Goal: Task Accomplishment & Management: Manage account settings

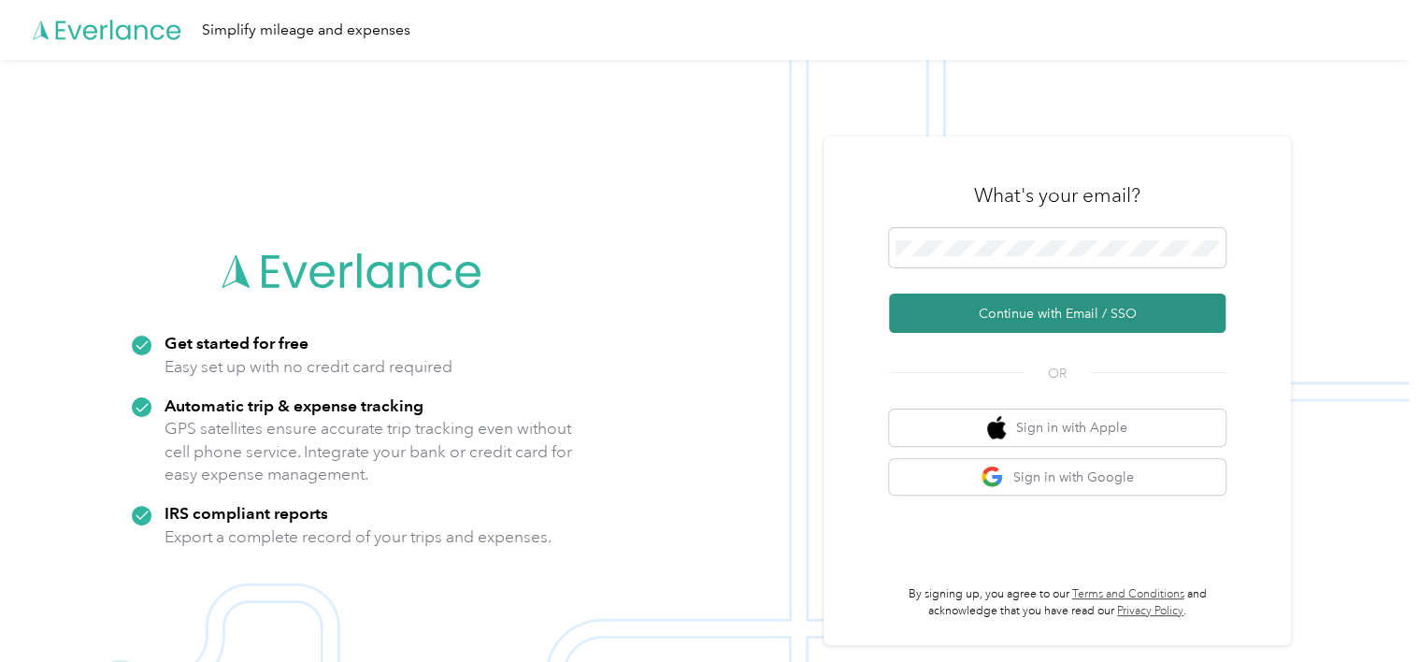
click at [1040, 317] on button "Continue with Email / SSO" at bounding box center [1057, 313] width 337 height 39
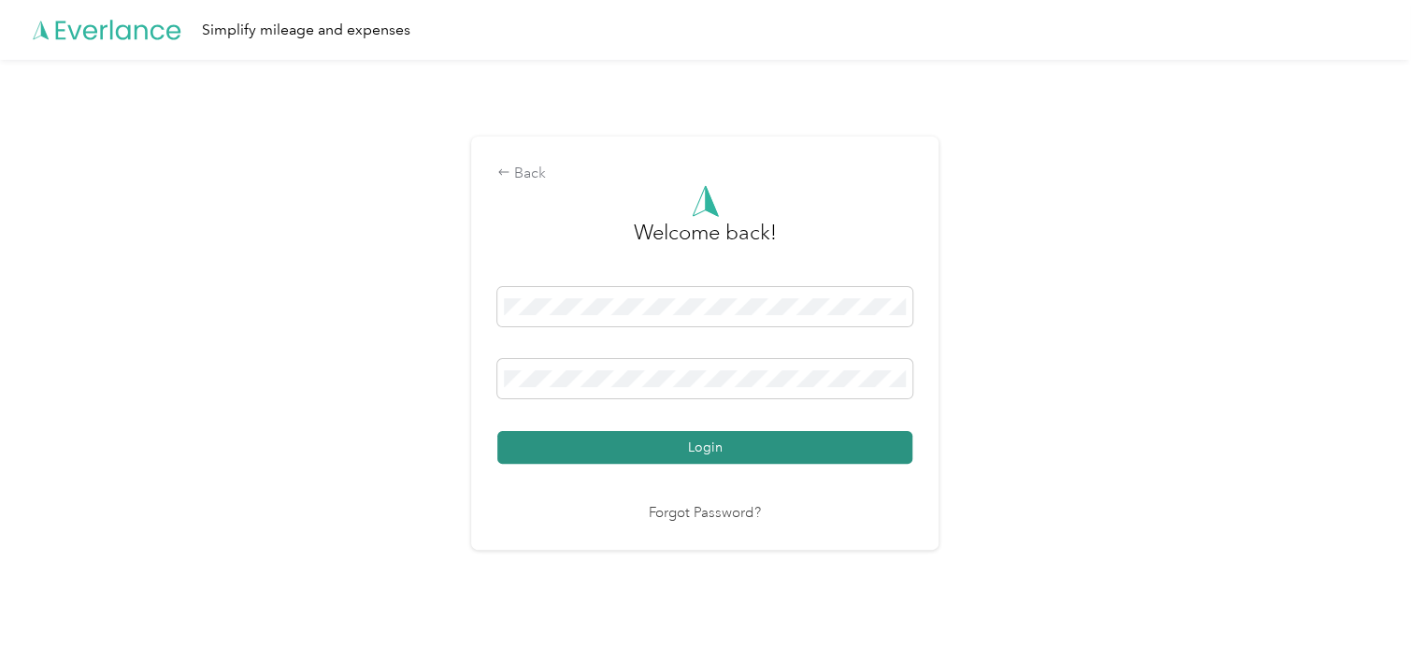
click at [763, 447] on button "Login" at bounding box center [704, 447] width 415 height 33
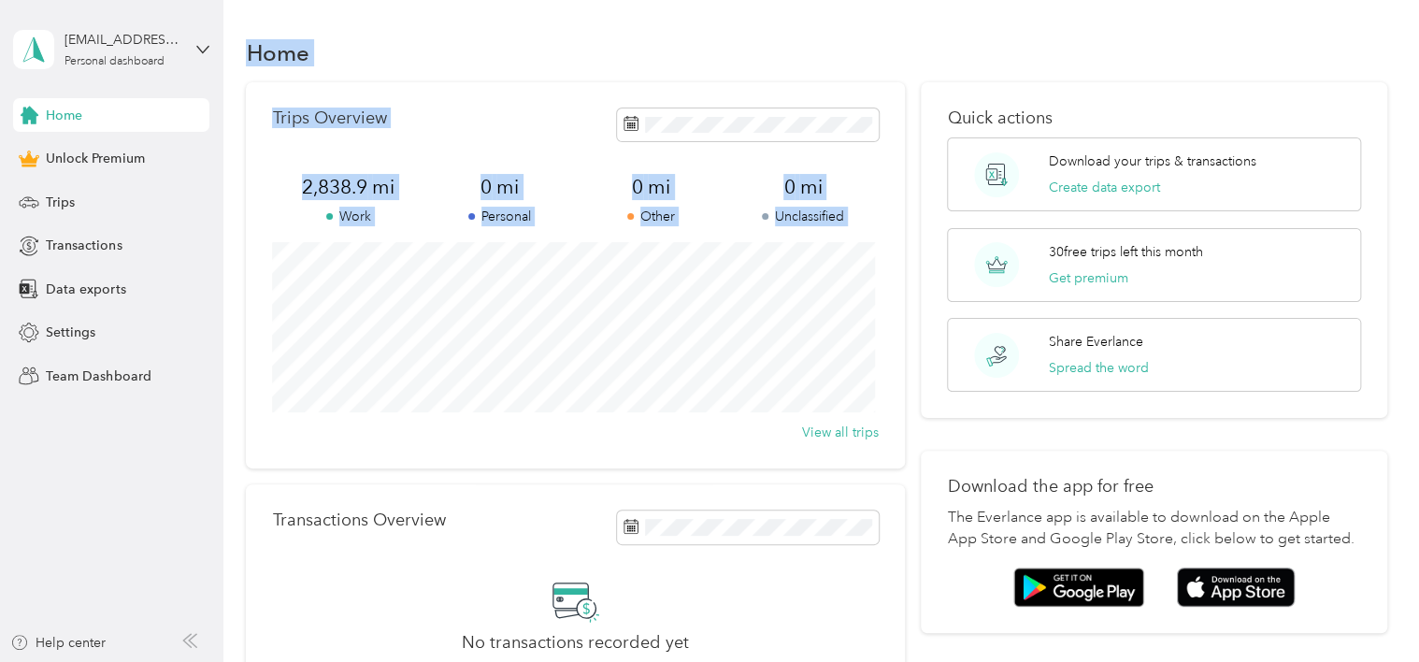
drag, startPoint x: 421, startPoint y: 422, endPoint x: -4, endPoint y: 376, distance: 426.9
click at [0, 376] on html "[EMAIL_ADDRESS][DOMAIN_NAME] Personal dashboard Home Unlock Premium Trips Trans…" at bounding box center [705, 331] width 1410 height 662
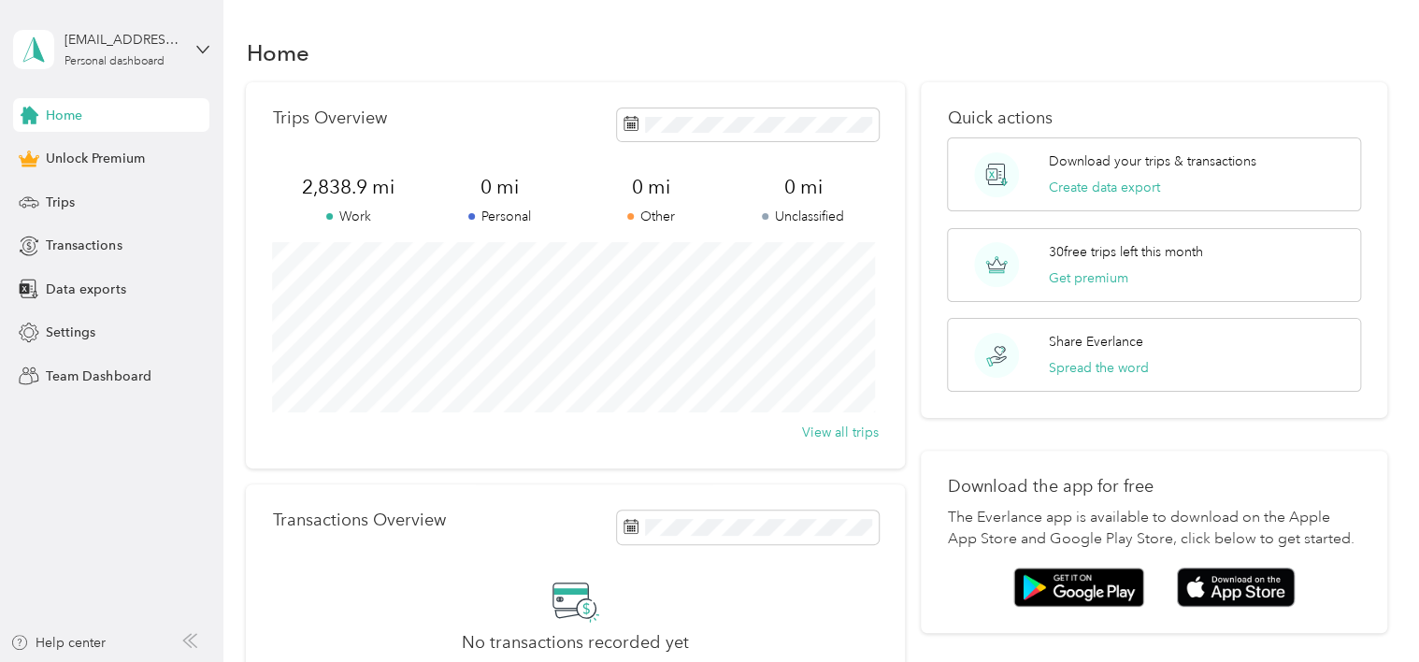
drag, startPoint x: -4, startPoint y: 376, endPoint x: 207, endPoint y: 176, distance: 290.3
click at [207, 176] on div "Home Unlock Premium Trips Transactions Data exports Settings Team Dashboard" at bounding box center [111, 245] width 196 height 294
click at [62, 200] on span "Trips" at bounding box center [60, 203] width 29 height 20
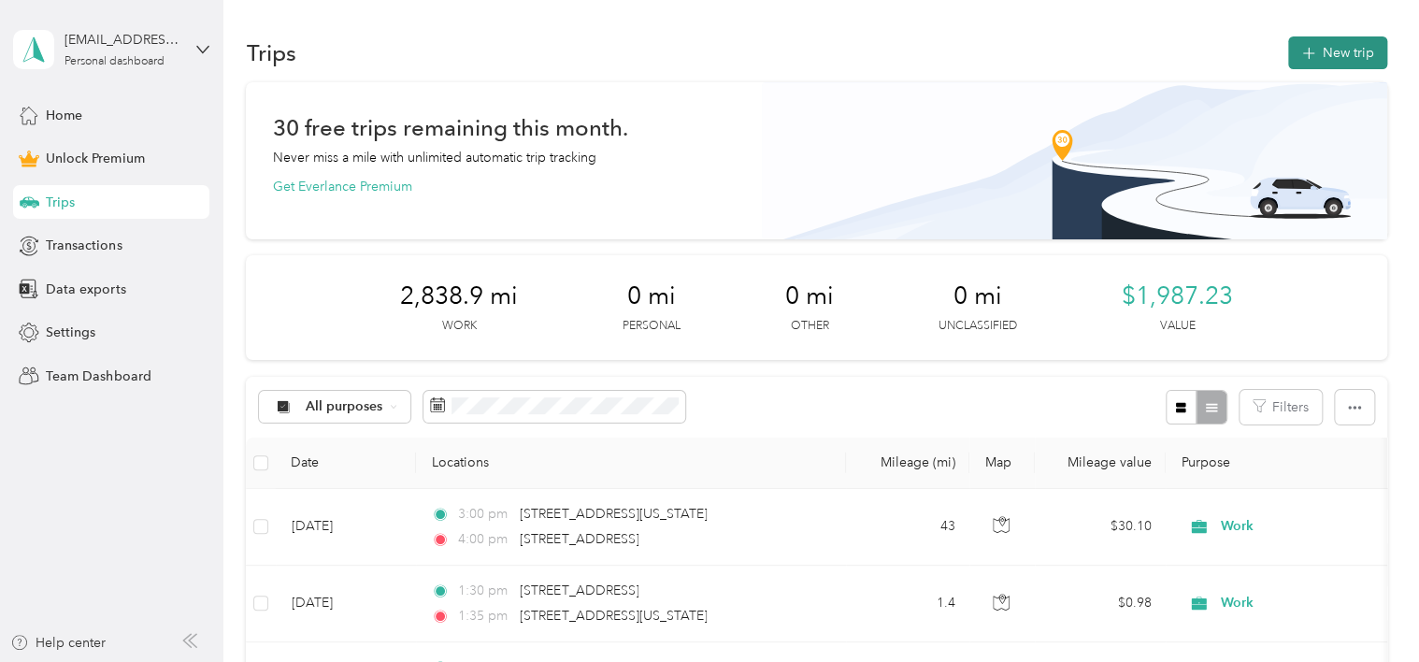
click at [1333, 49] on button "New trip" at bounding box center [1337, 52] width 99 height 33
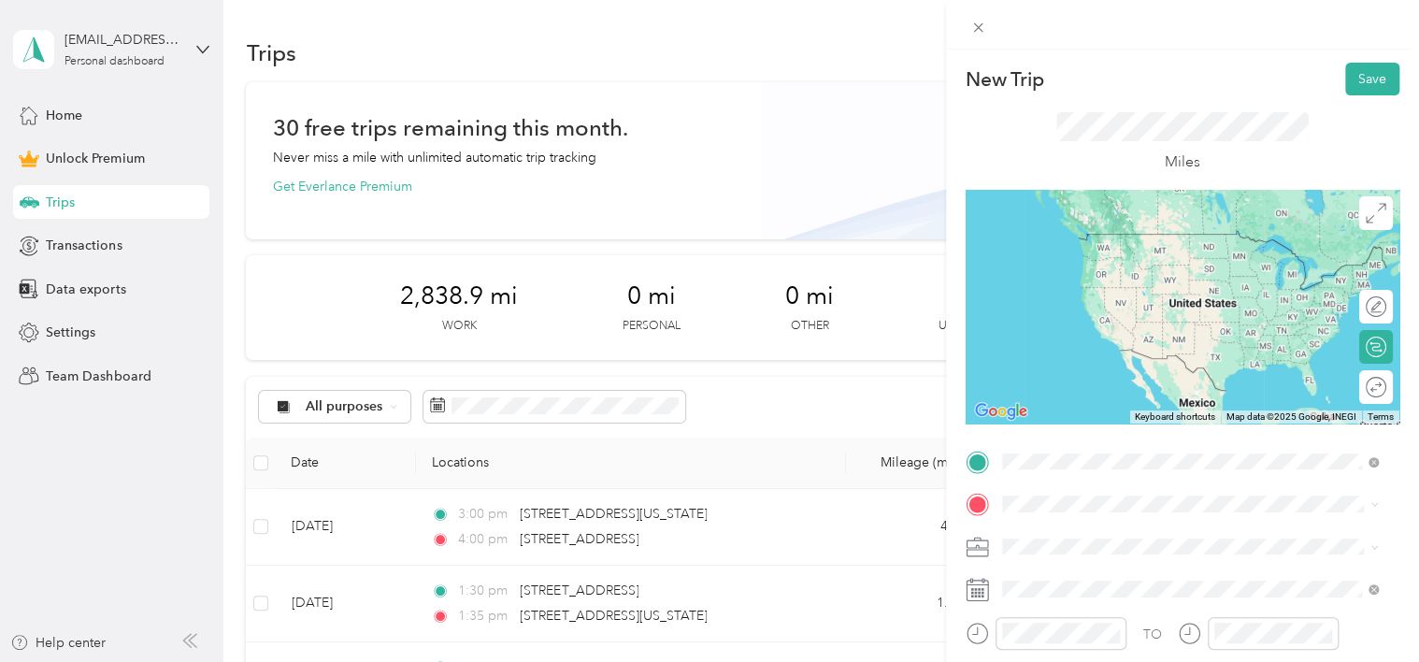
click at [1156, 242] on span "[STREET_ADDRESS][US_STATE]" at bounding box center [1130, 233] width 187 height 17
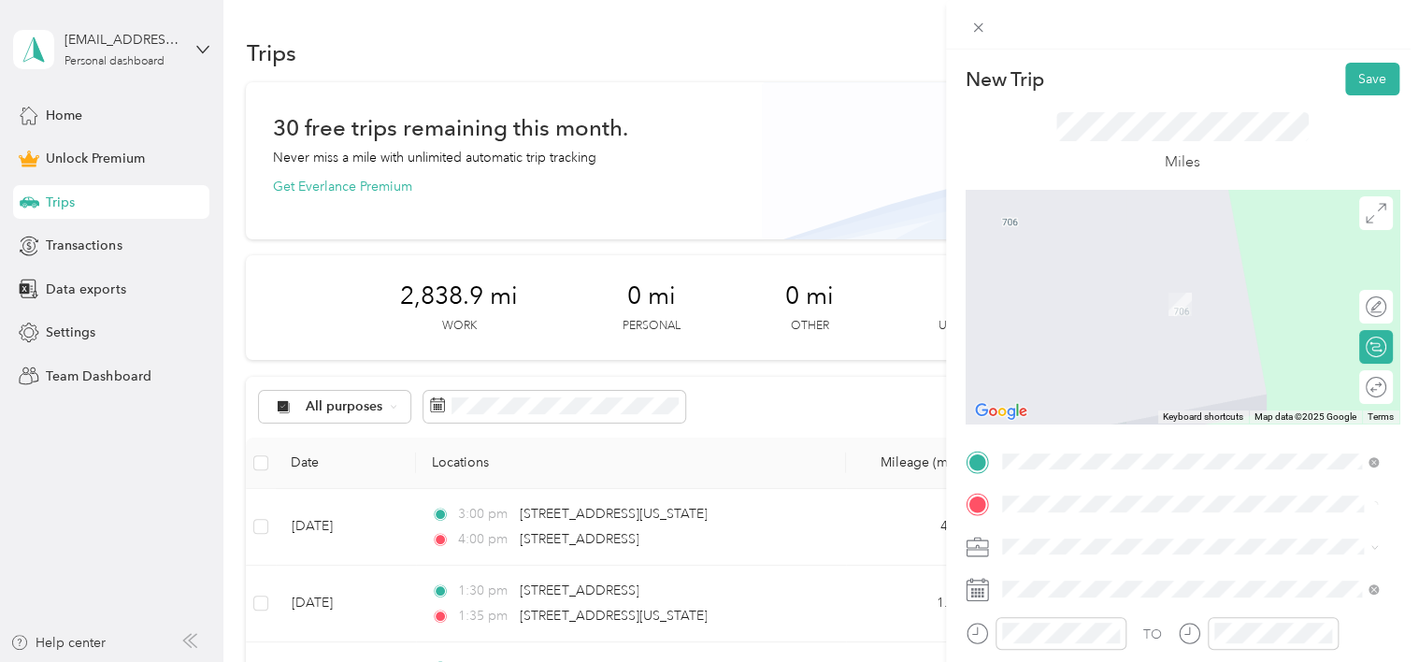
click at [1095, 285] on span "[STREET_ADDRESS][US_STATE]" at bounding box center [1130, 276] width 187 height 17
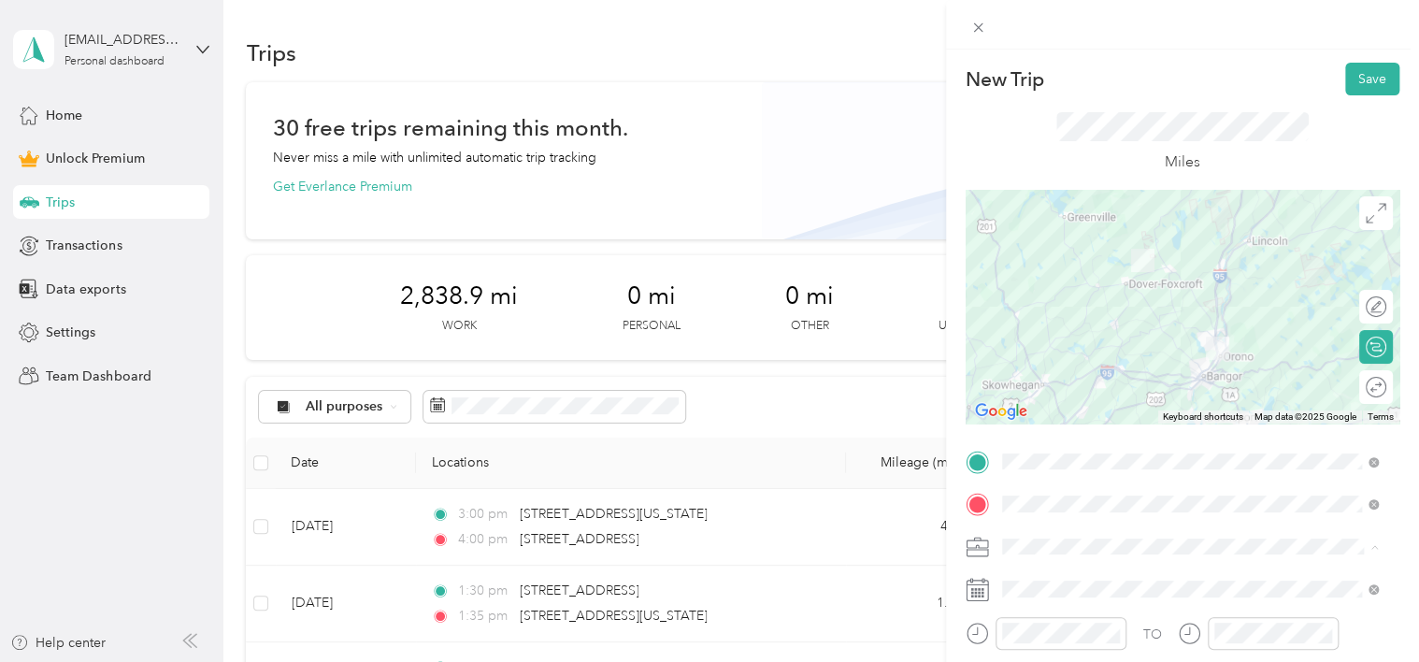
click at [1049, 280] on div "Work" at bounding box center [1191, 285] width 364 height 20
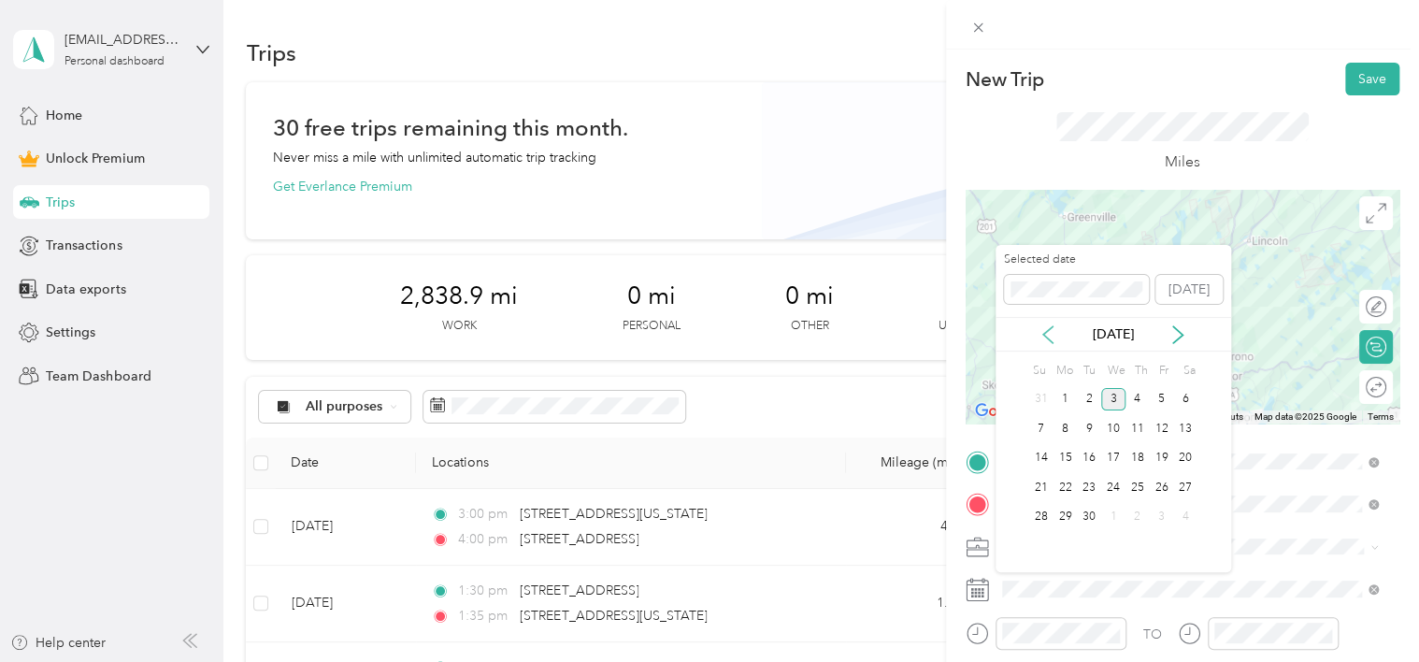
click at [1051, 334] on icon at bounding box center [1048, 334] width 19 height 19
click at [1070, 494] on div "18" at bounding box center [1065, 487] width 24 height 23
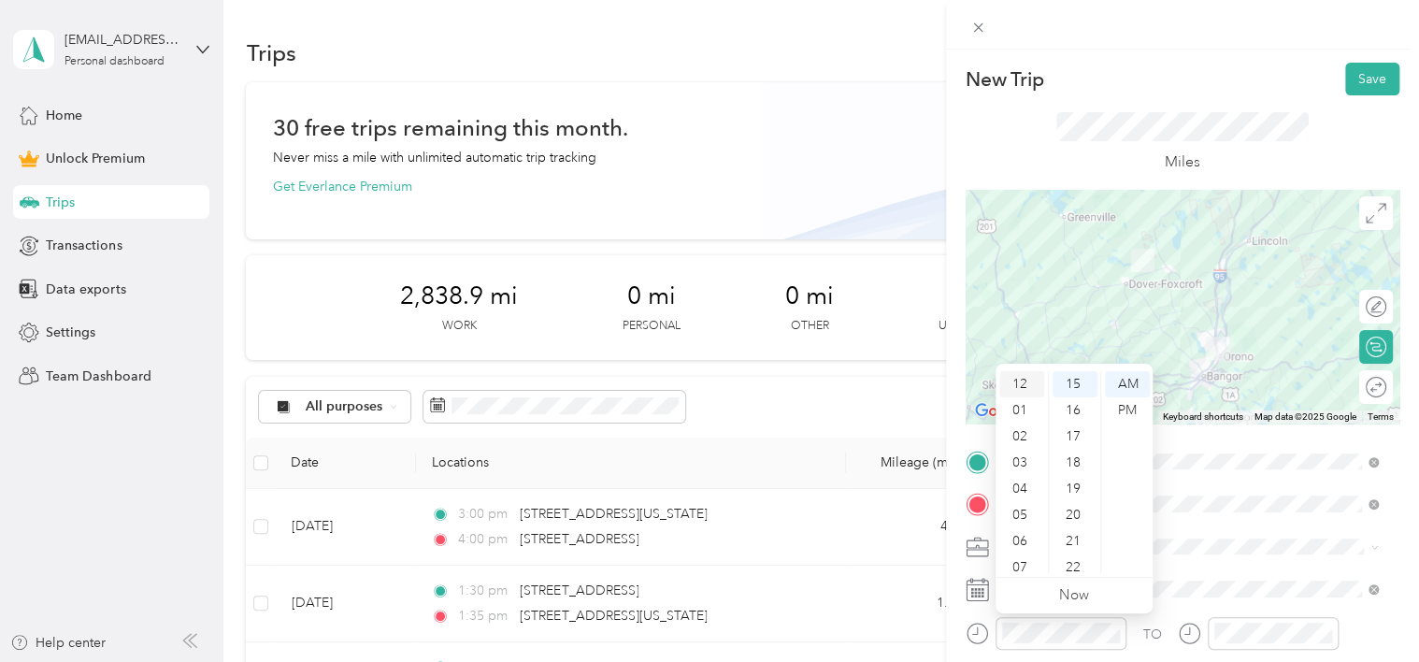
click at [1015, 379] on div "12" at bounding box center [1021, 384] width 45 height 26
click at [1132, 402] on div "PM" at bounding box center [1127, 410] width 45 height 26
click at [1073, 511] on div "40" at bounding box center [1075, 515] width 45 height 26
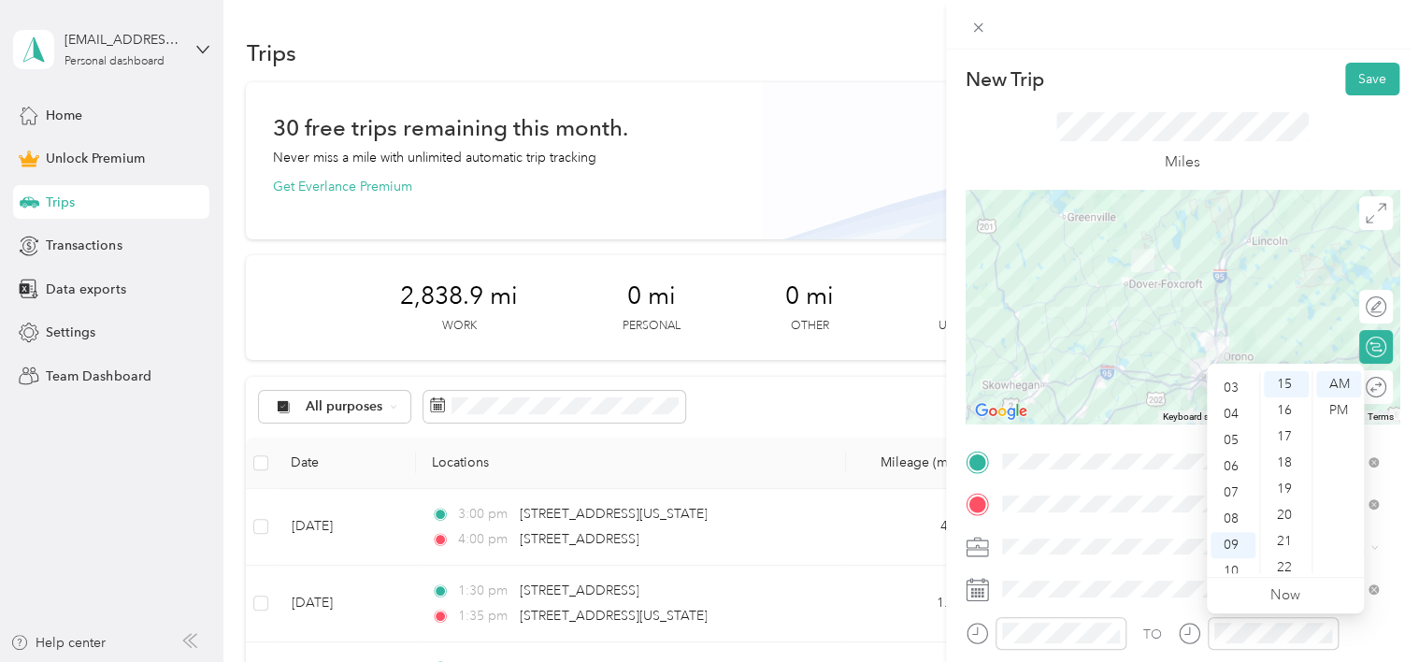
scroll to position [0, 0]
click at [1225, 408] on div "01" at bounding box center [1233, 410] width 45 height 26
click at [1283, 385] on div "30" at bounding box center [1286, 384] width 45 height 26
click at [1338, 403] on div "PM" at bounding box center [1338, 410] width 45 height 26
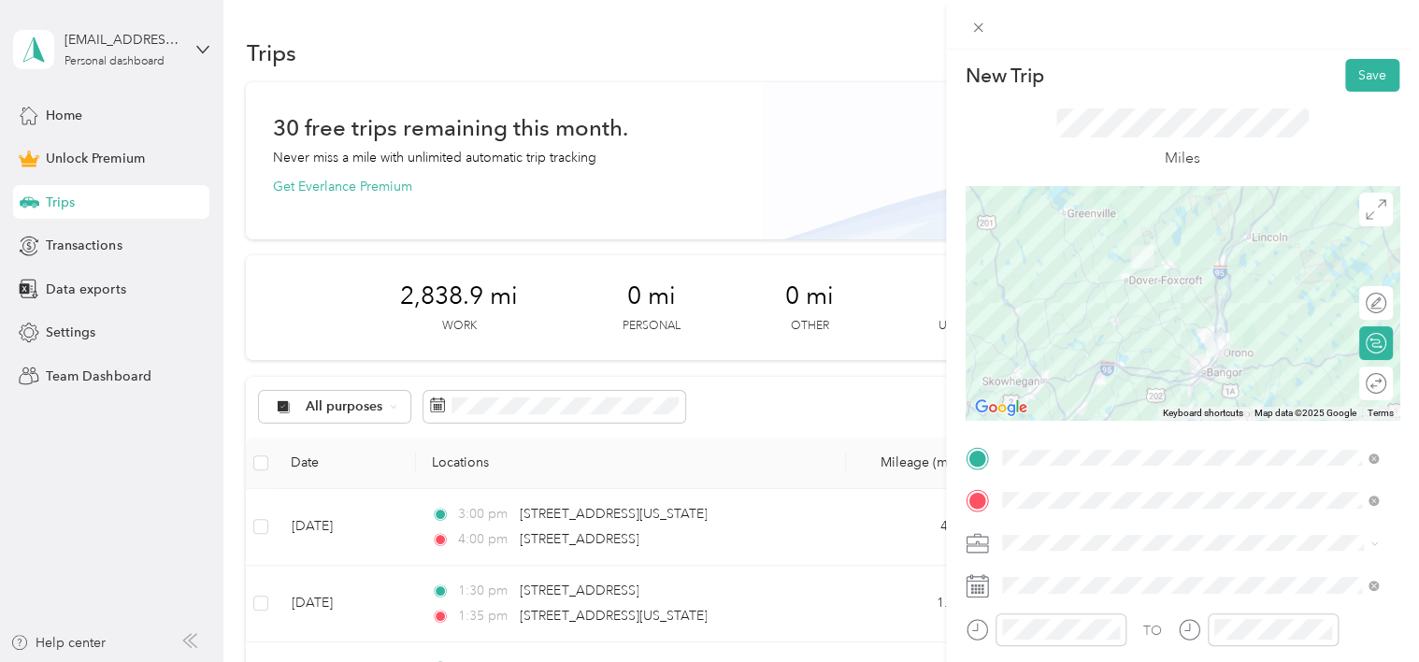
scroll to position [0, 0]
click at [1354, 77] on button "Save" at bounding box center [1372, 79] width 54 height 33
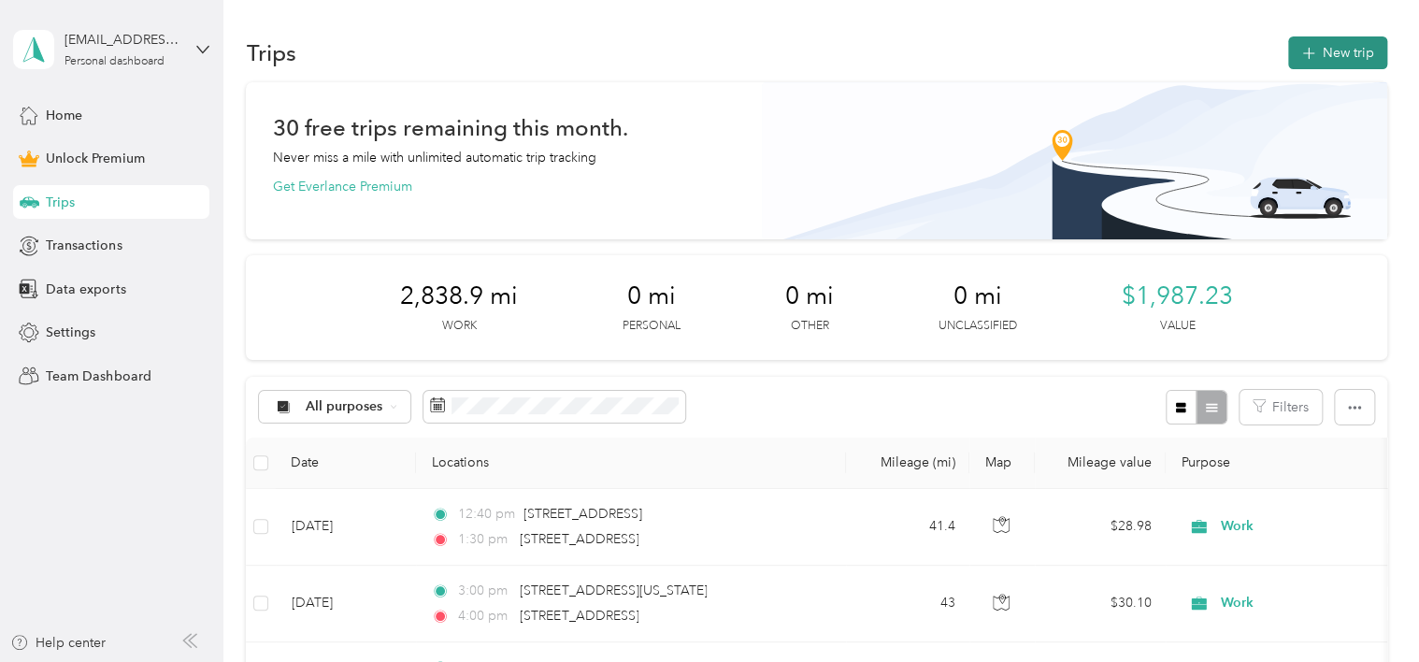
click at [1319, 44] on button "New trip" at bounding box center [1337, 52] width 99 height 33
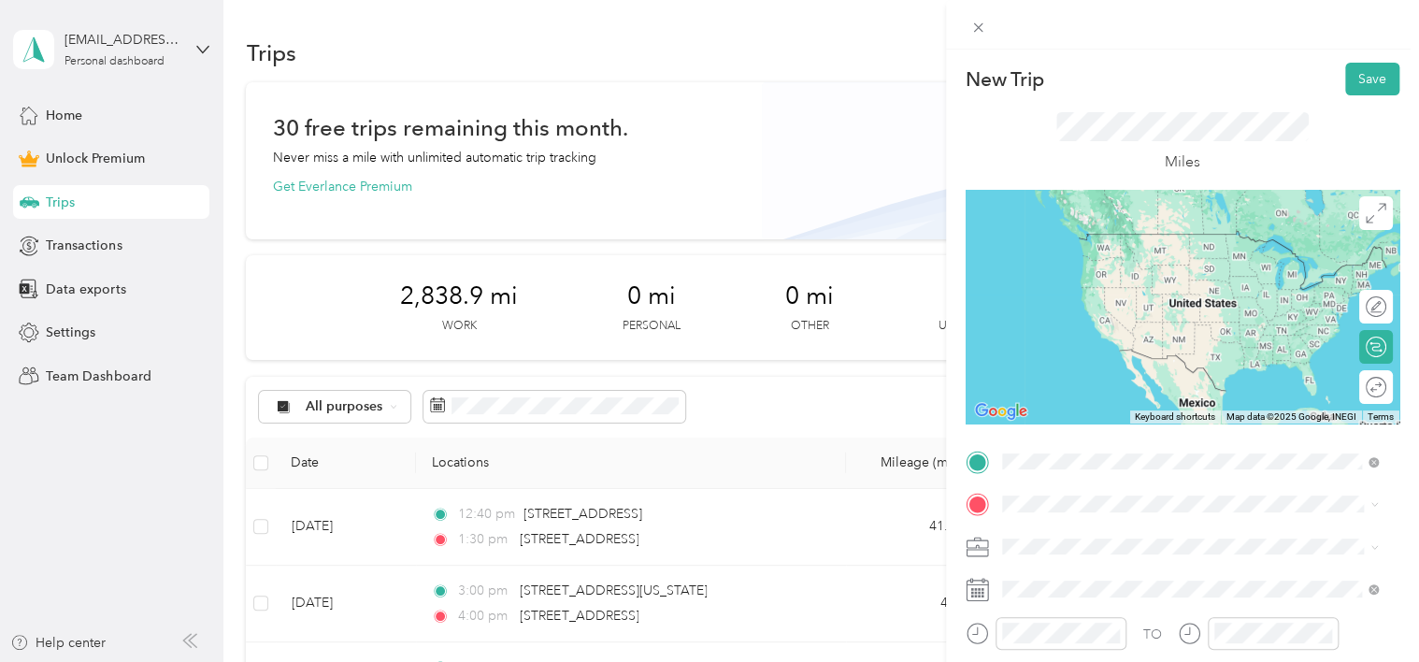
click at [1126, 232] on span "[STREET_ADDRESS][US_STATE]" at bounding box center [1130, 233] width 187 height 17
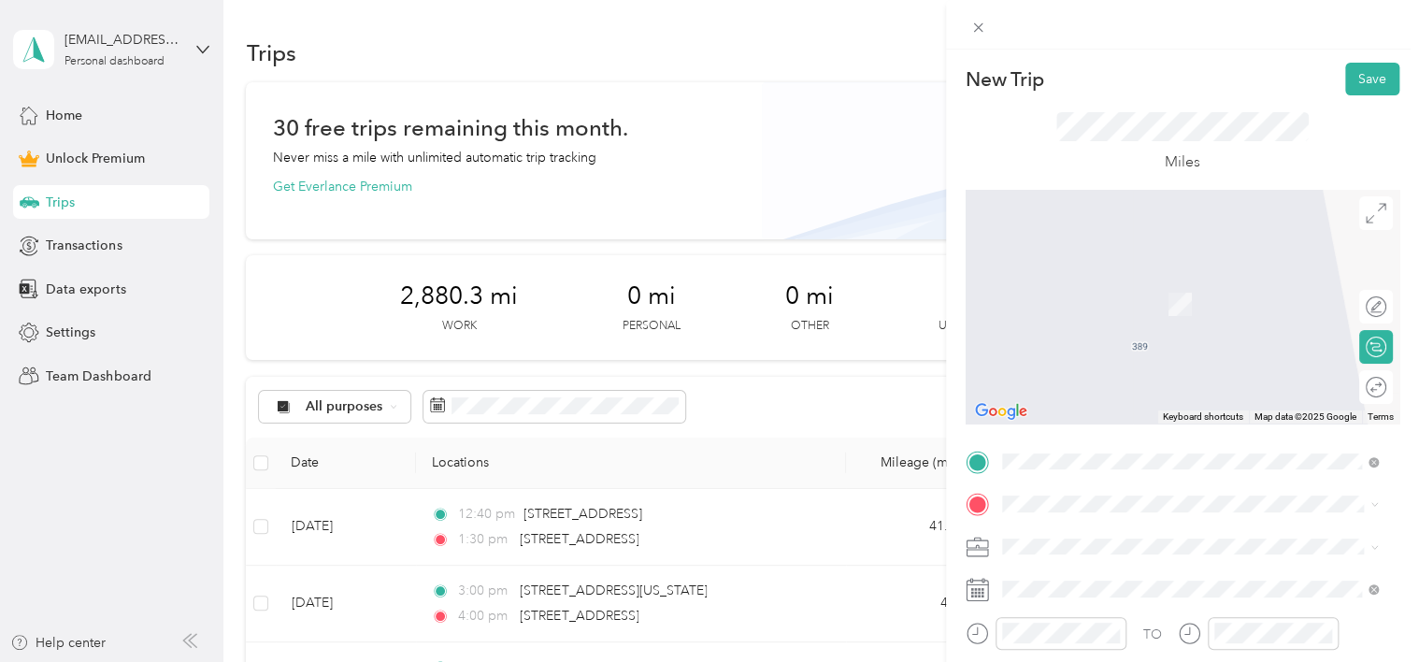
click at [1025, 280] on div "[STREET_ADDRESS][US_STATE]" at bounding box center [1191, 275] width 364 height 25
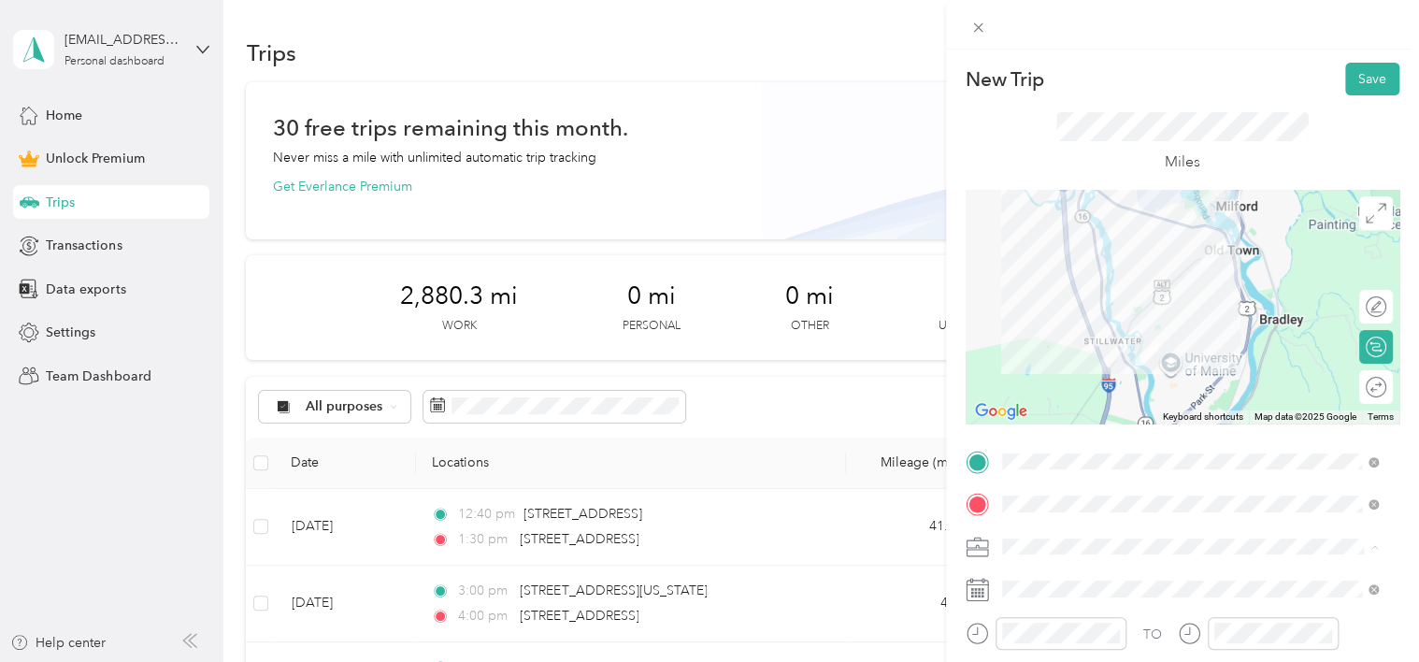
click at [1028, 294] on ol "Work Personal Consultant Other Charity Medical Moving Commute" at bounding box center [1191, 399] width 390 height 262
click at [1025, 288] on div "Work" at bounding box center [1191, 285] width 364 height 20
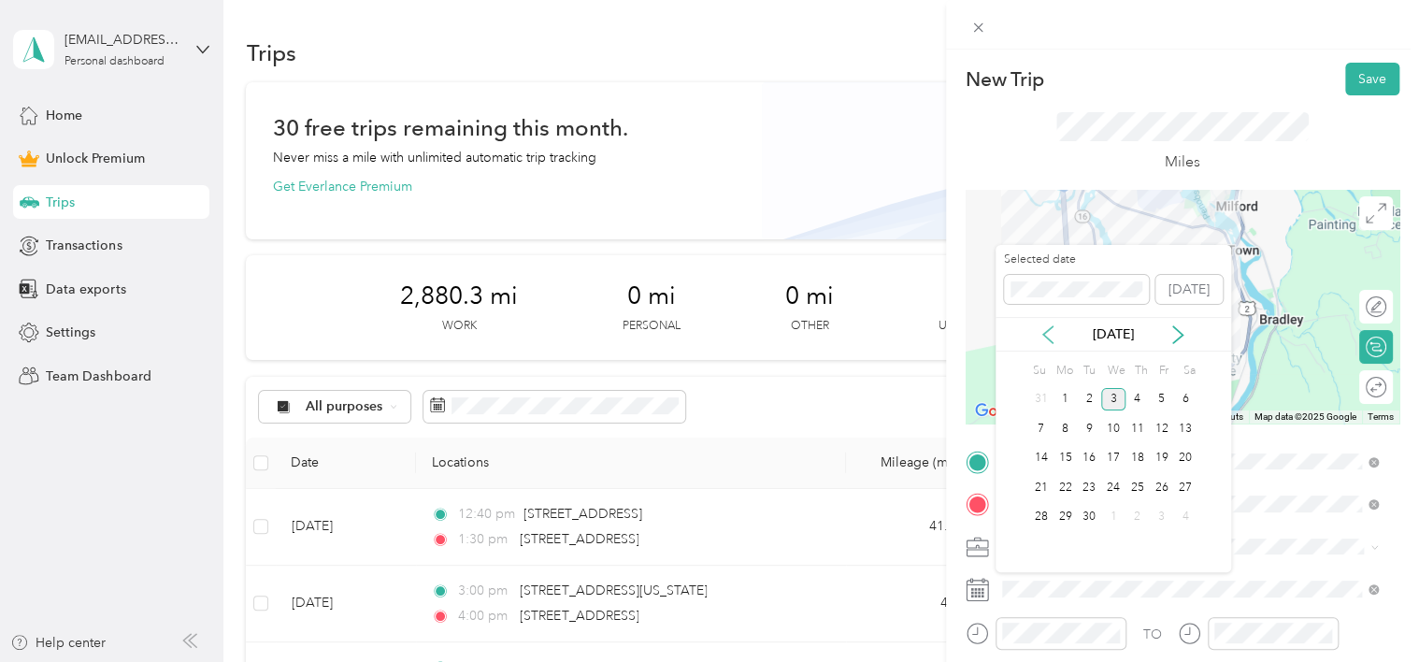
click at [1048, 337] on icon at bounding box center [1048, 334] width 19 height 19
click at [1062, 481] on div "18" at bounding box center [1065, 487] width 24 height 23
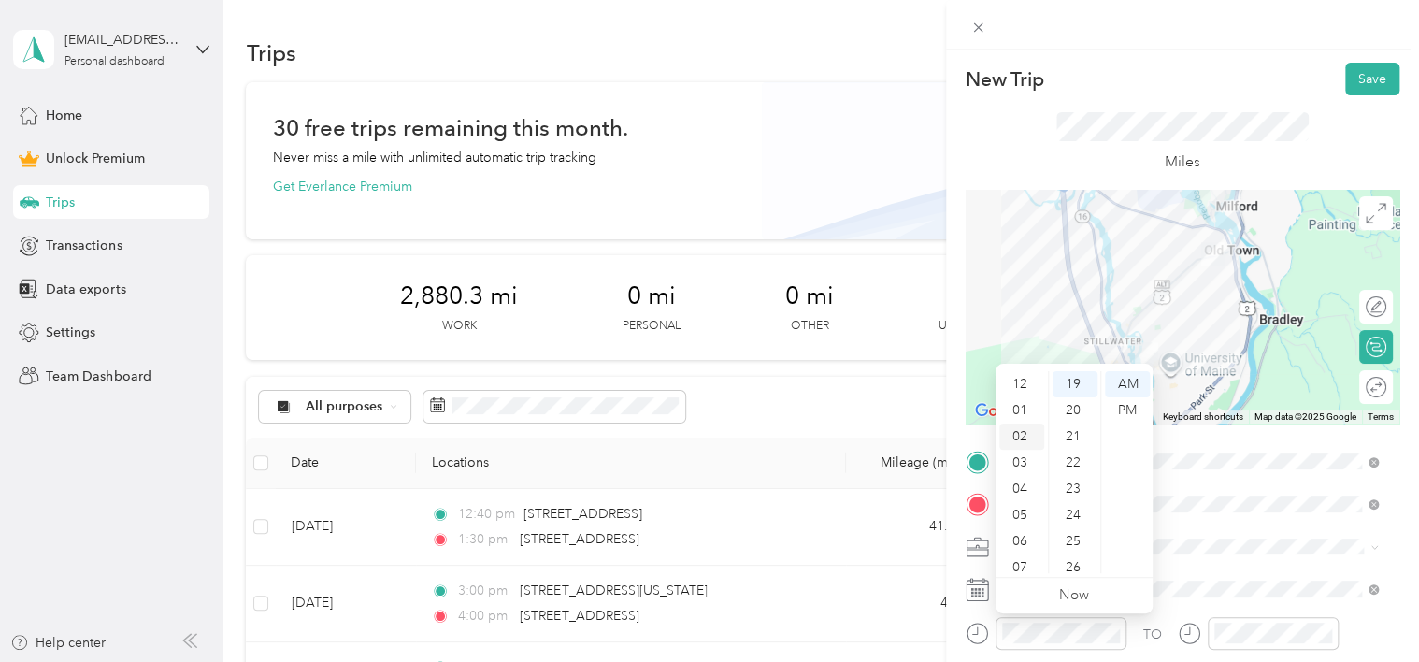
click at [1011, 445] on div "02" at bounding box center [1021, 436] width 45 height 26
click at [1118, 411] on div "PM" at bounding box center [1127, 410] width 45 height 26
click at [1075, 374] on div "52" at bounding box center [1075, 377] width 45 height 26
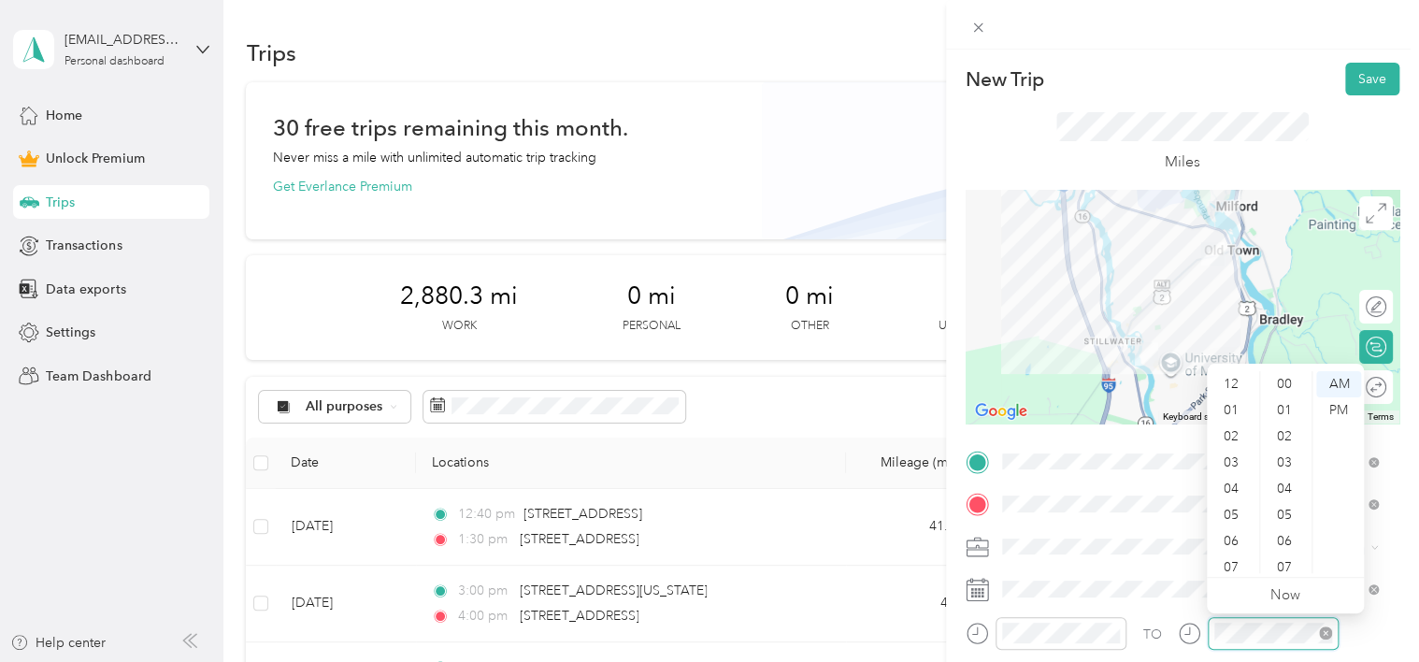
scroll to position [112, 0]
click at [1254, 367] on div "12 01 02 03 04 05 06 07 08 09 10 11 00 01 02 03 04 05 06 07 08 09 10 11 12 13 1…" at bounding box center [1285, 471] width 157 height 209
click at [1238, 420] on div "03" at bounding box center [1233, 425] width 45 height 26
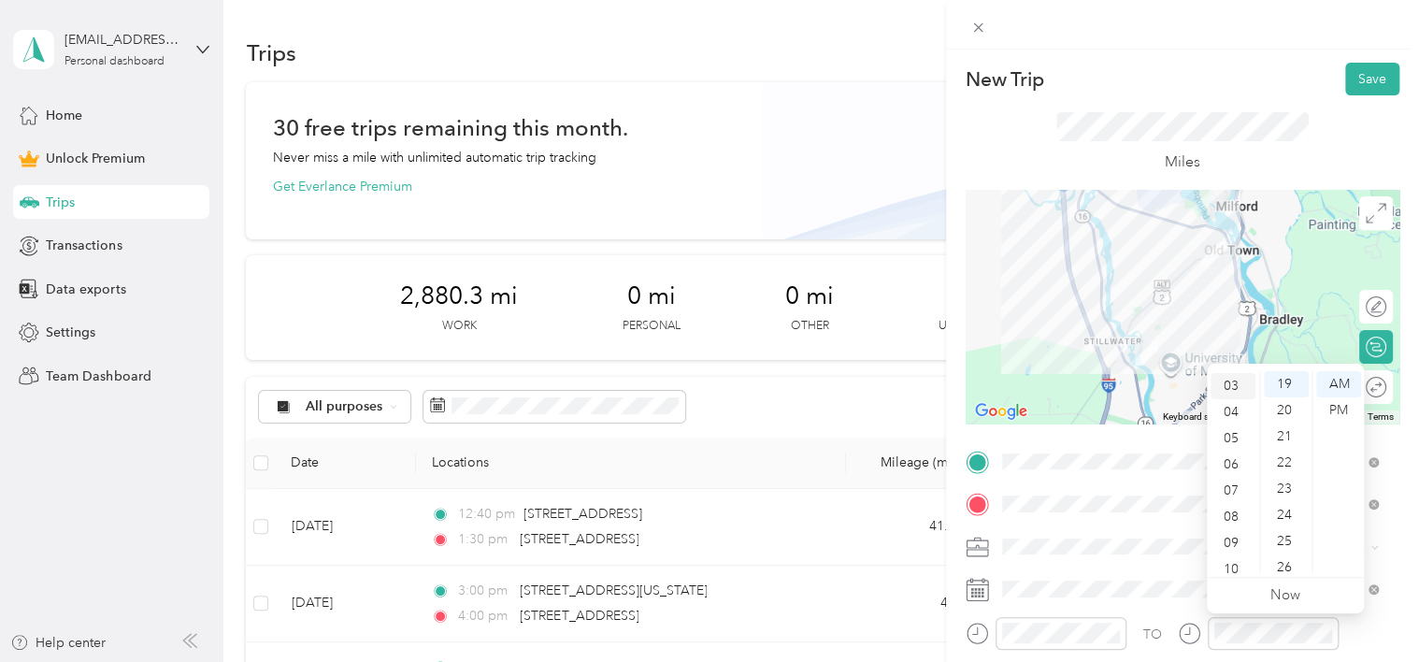
scroll to position [79, 0]
click at [1341, 404] on div "PM" at bounding box center [1338, 410] width 45 height 26
click at [1287, 379] on div "00" at bounding box center [1286, 384] width 45 height 26
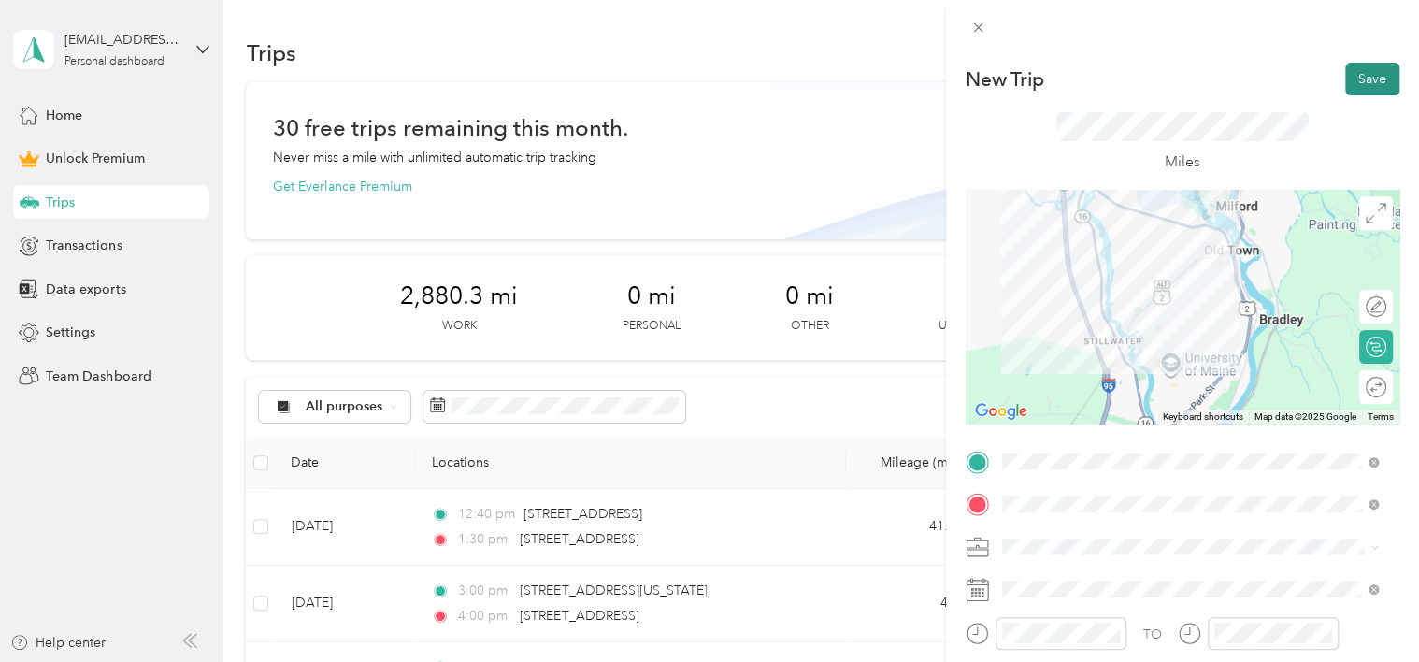
click at [1357, 79] on button "Save" at bounding box center [1372, 79] width 54 height 33
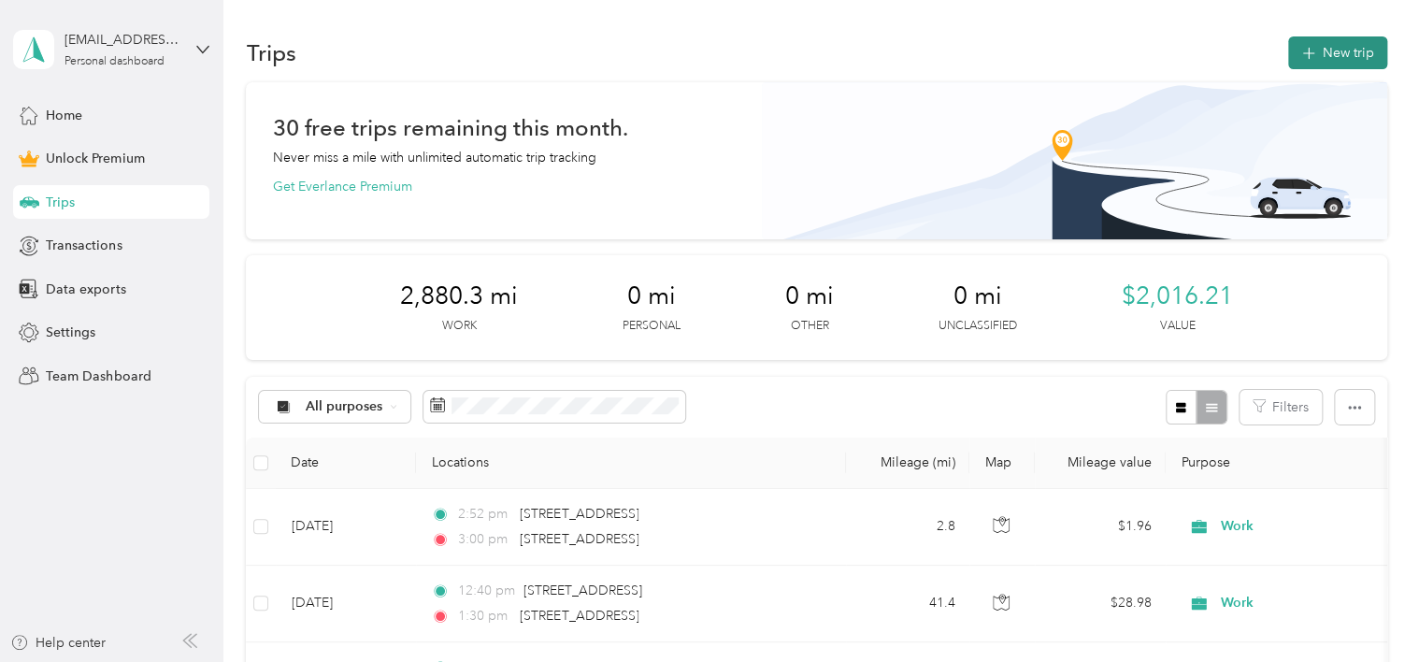
click at [1310, 51] on icon "button" at bounding box center [1308, 54] width 22 height 22
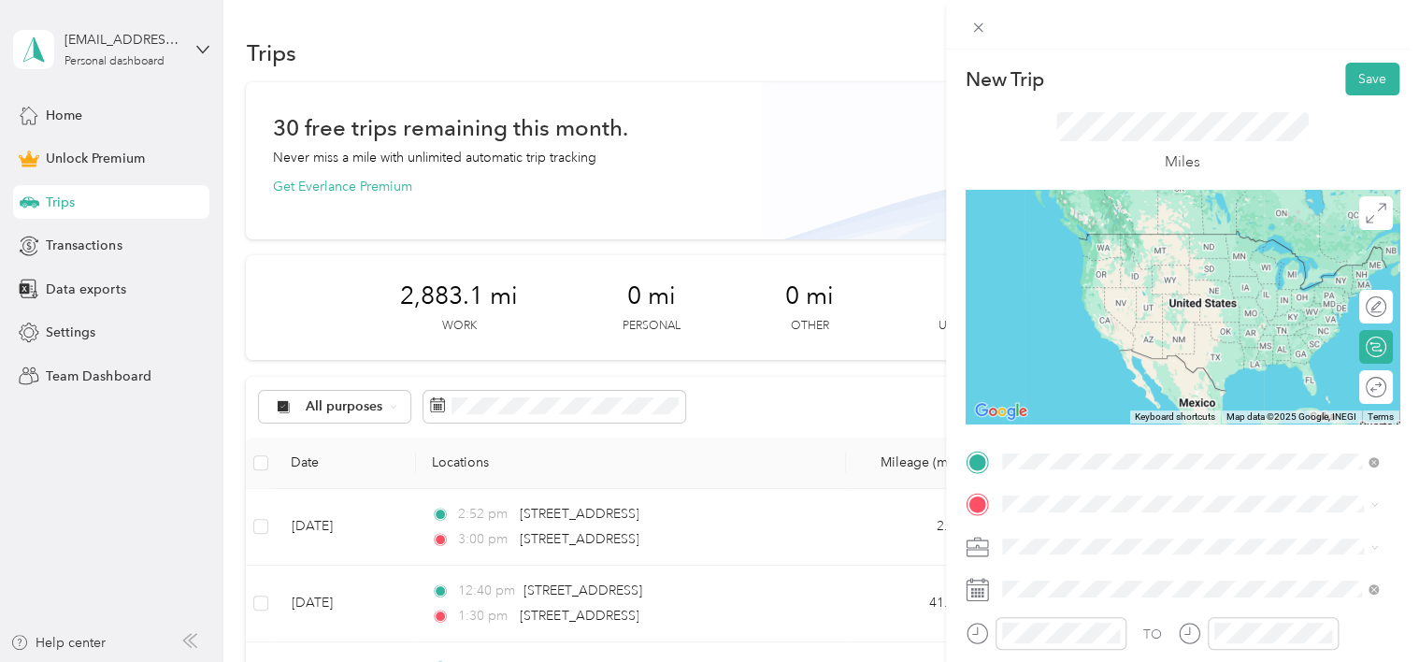
click at [1093, 232] on span "[STREET_ADDRESS][US_STATE]" at bounding box center [1130, 233] width 187 height 17
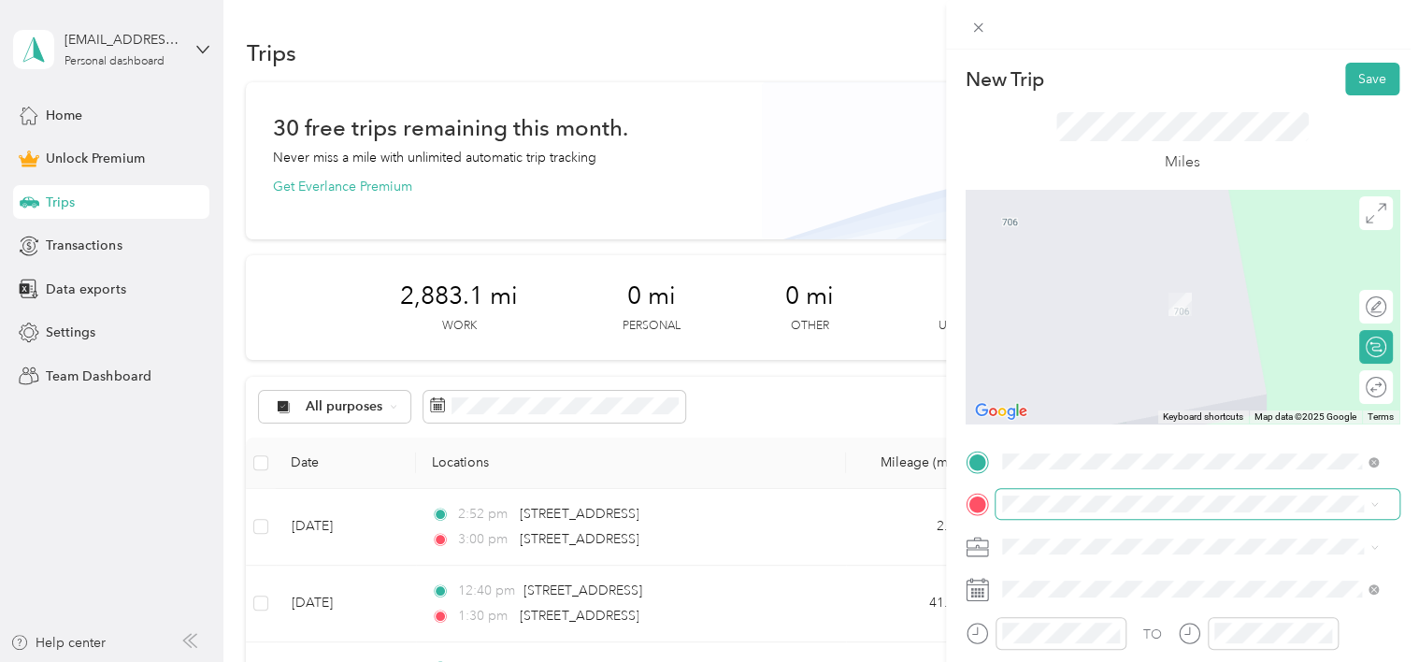
click at [1015, 514] on span at bounding box center [1198, 504] width 404 height 30
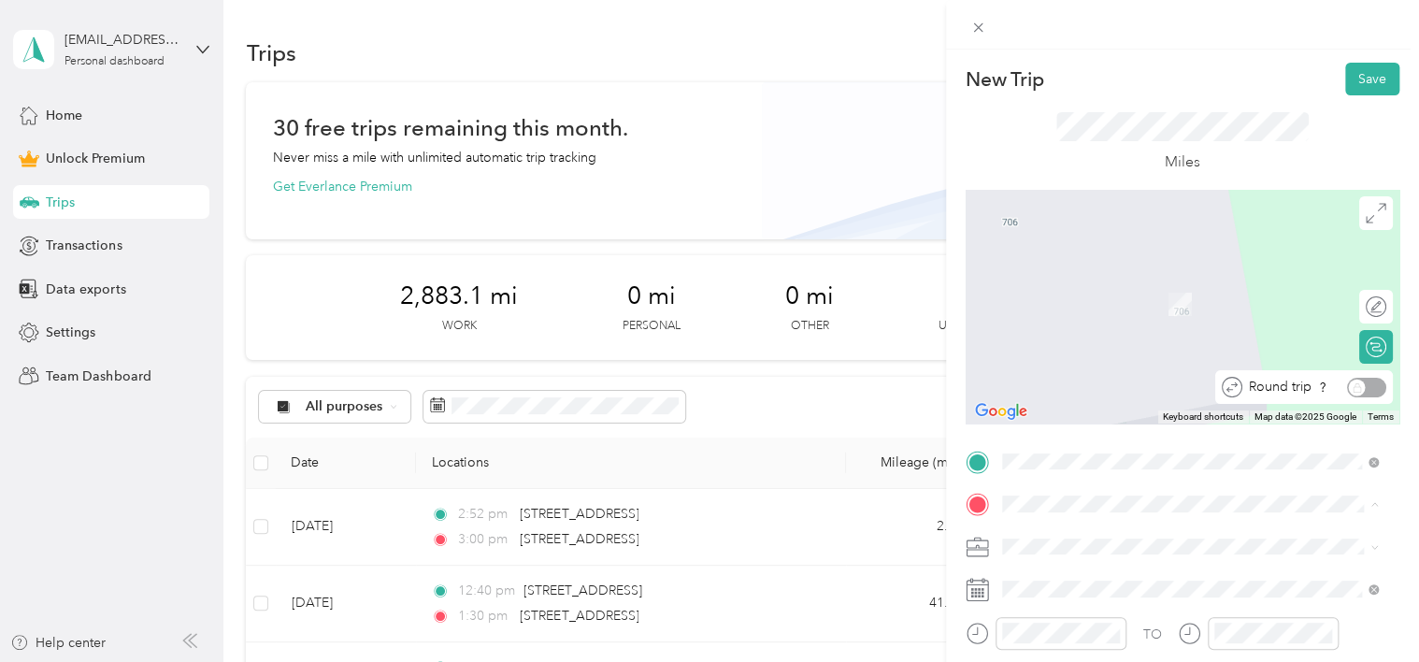
click at [1352, 382] on div "Round trip" at bounding box center [1314, 388] width 144 height 20
click at [1345, 389] on div "Round trip" at bounding box center [1314, 388] width 144 height 20
click at [1342, 389] on div "Round trip" at bounding box center [1314, 388] width 144 height 20
click at [1362, 382] on div "Round trip" at bounding box center [1314, 388] width 144 height 20
click at [1032, 288] on div "[STREET_ADDRESS][PERSON_NAME][US_STATE]" at bounding box center [1191, 275] width 364 height 25
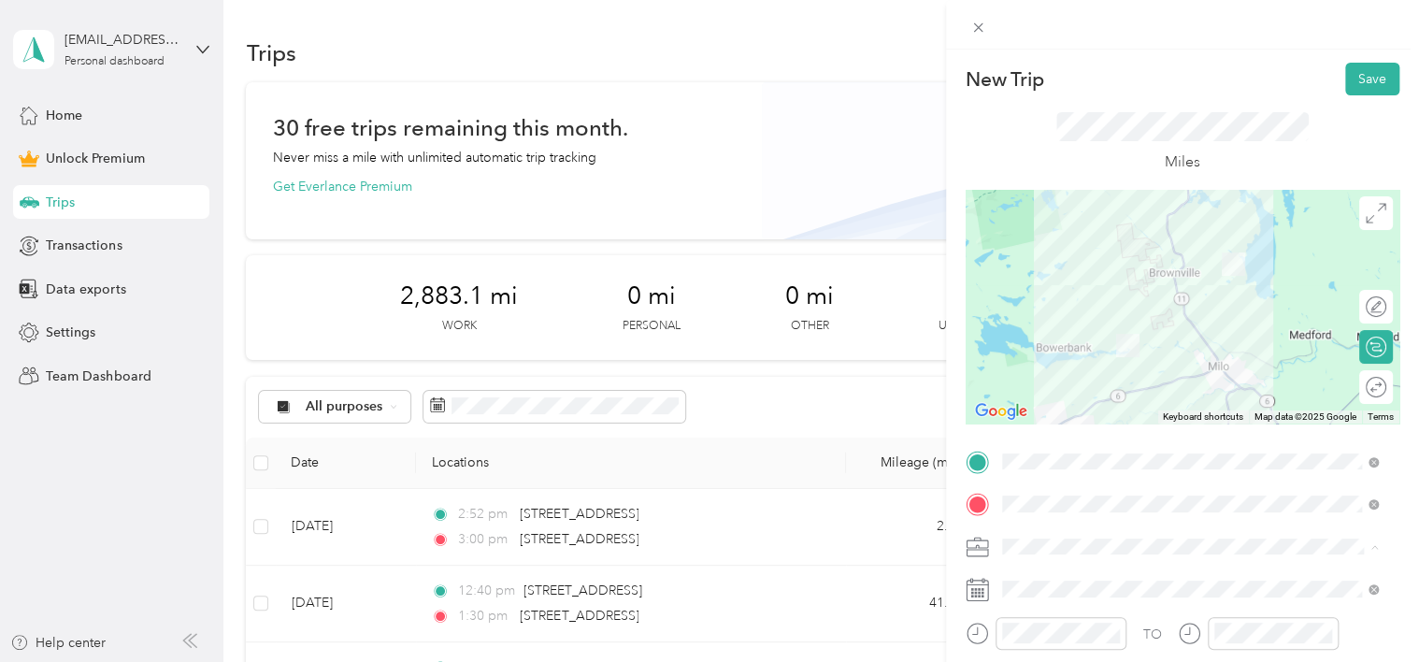
click at [1045, 282] on div "Work" at bounding box center [1191, 285] width 364 height 20
click at [972, 596] on rect at bounding box center [972, 596] width 3 height 3
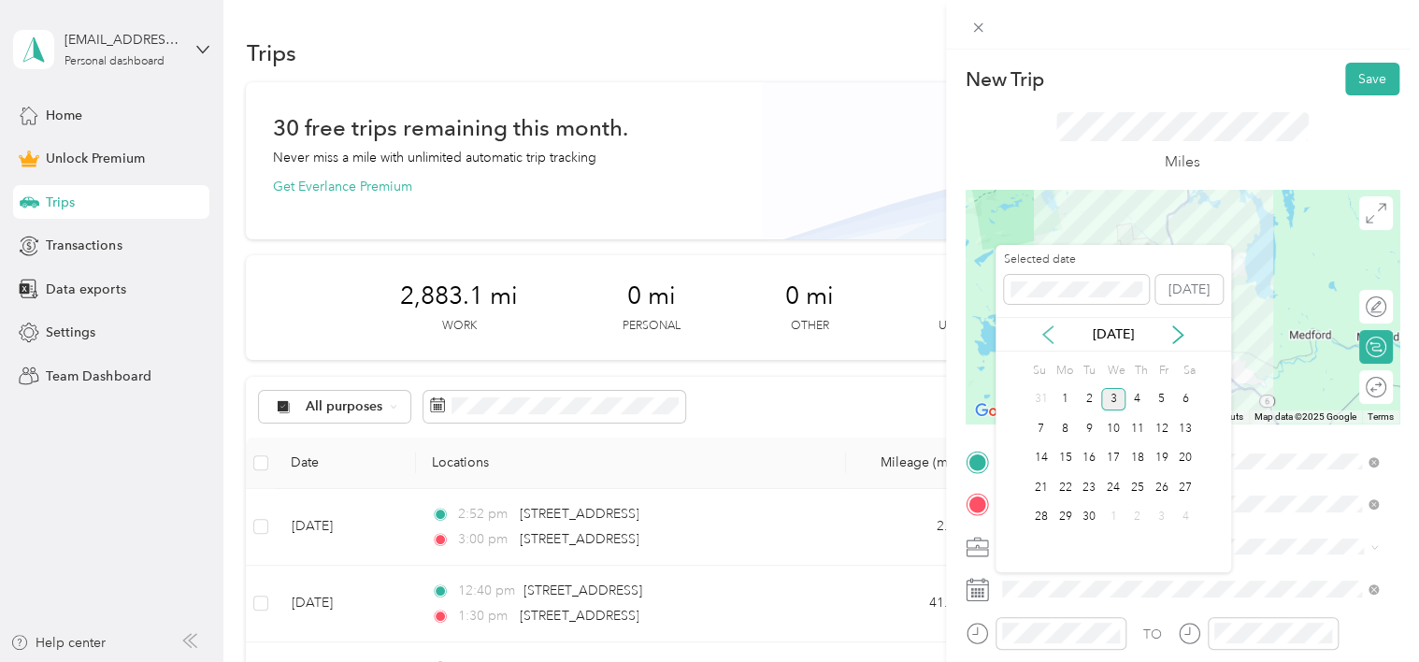
click at [1048, 337] on icon at bounding box center [1048, 334] width 19 height 19
click at [1159, 480] on div "22" at bounding box center [1161, 487] width 24 height 23
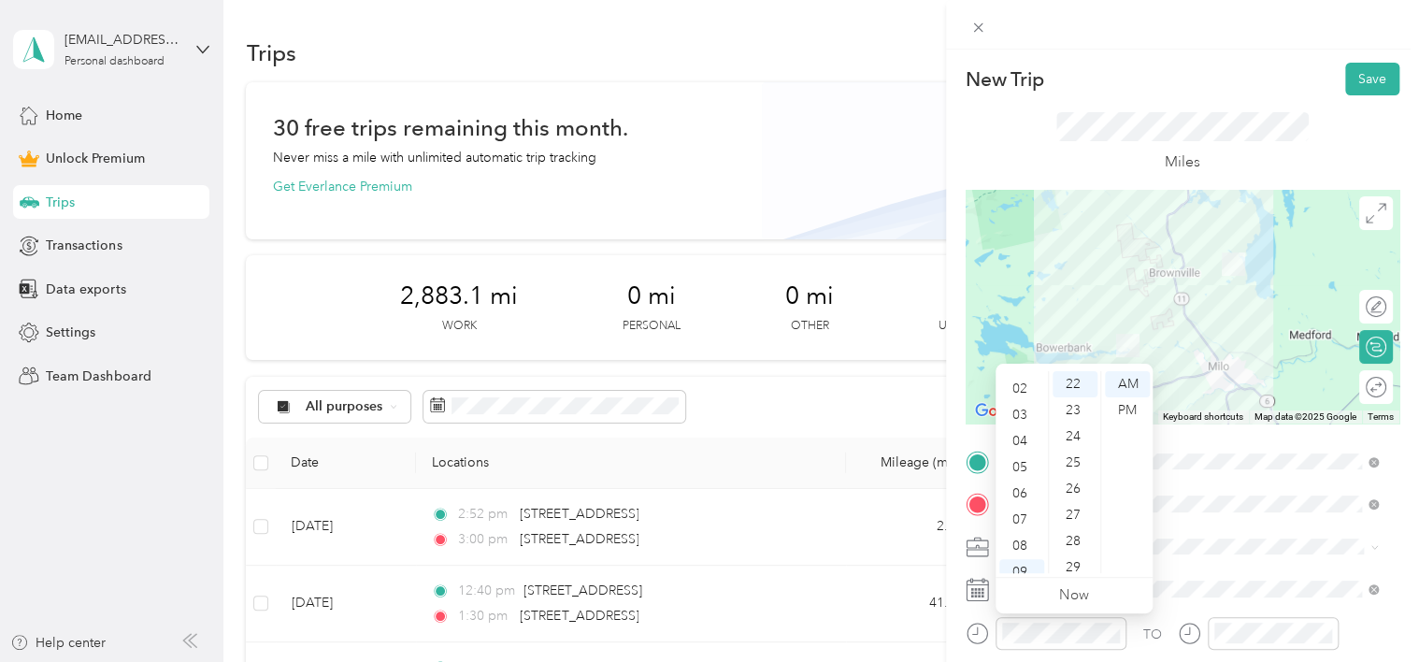
scroll to position [37, 0]
click at [1021, 431] on div "03" at bounding box center [1021, 425] width 45 height 26
click at [1136, 412] on div "PM" at bounding box center [1127, 410] width 45 height 26
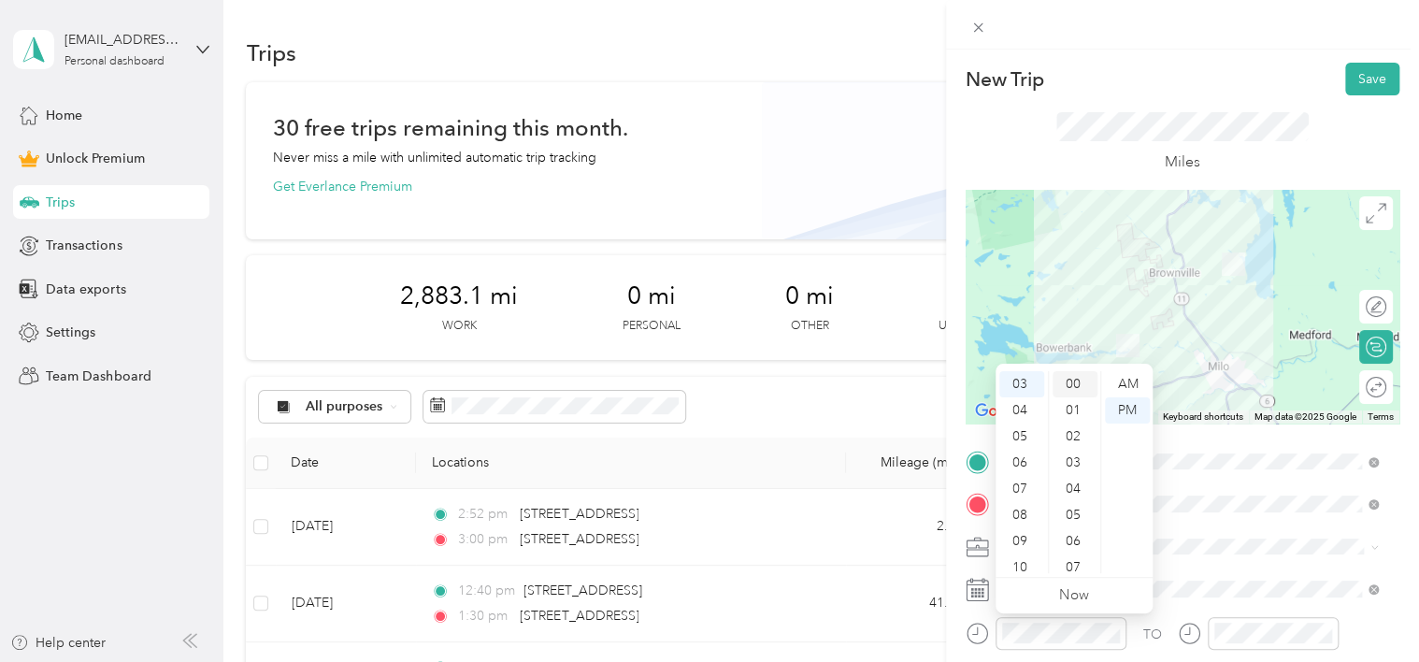
click at [1068, 383] on div "00" at bounding box center [1075, 384] width 45 height 26
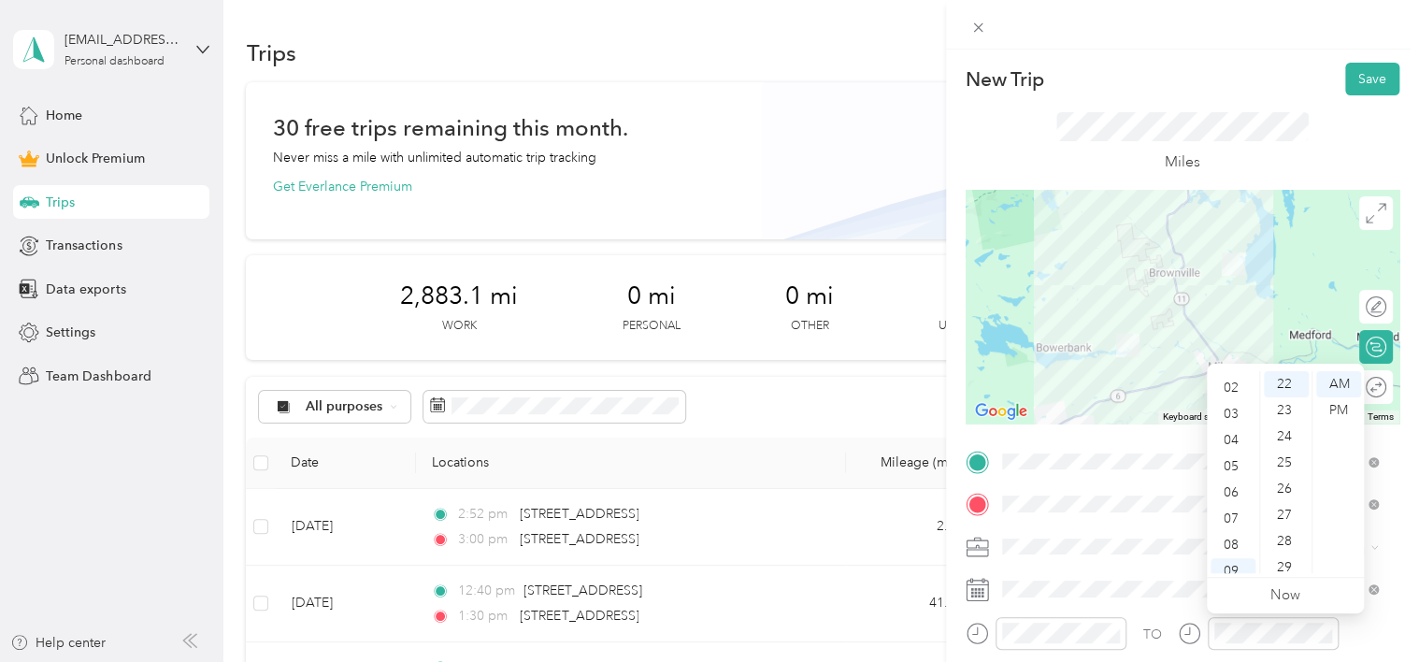
scroll to position [37, 0]
click at [1227, 430] on div "03" at bounding box center [1233, 425] width 45 height 26
click at [1296, 554] on div "30" at bounding box center [1286, 556] width 45 height 26
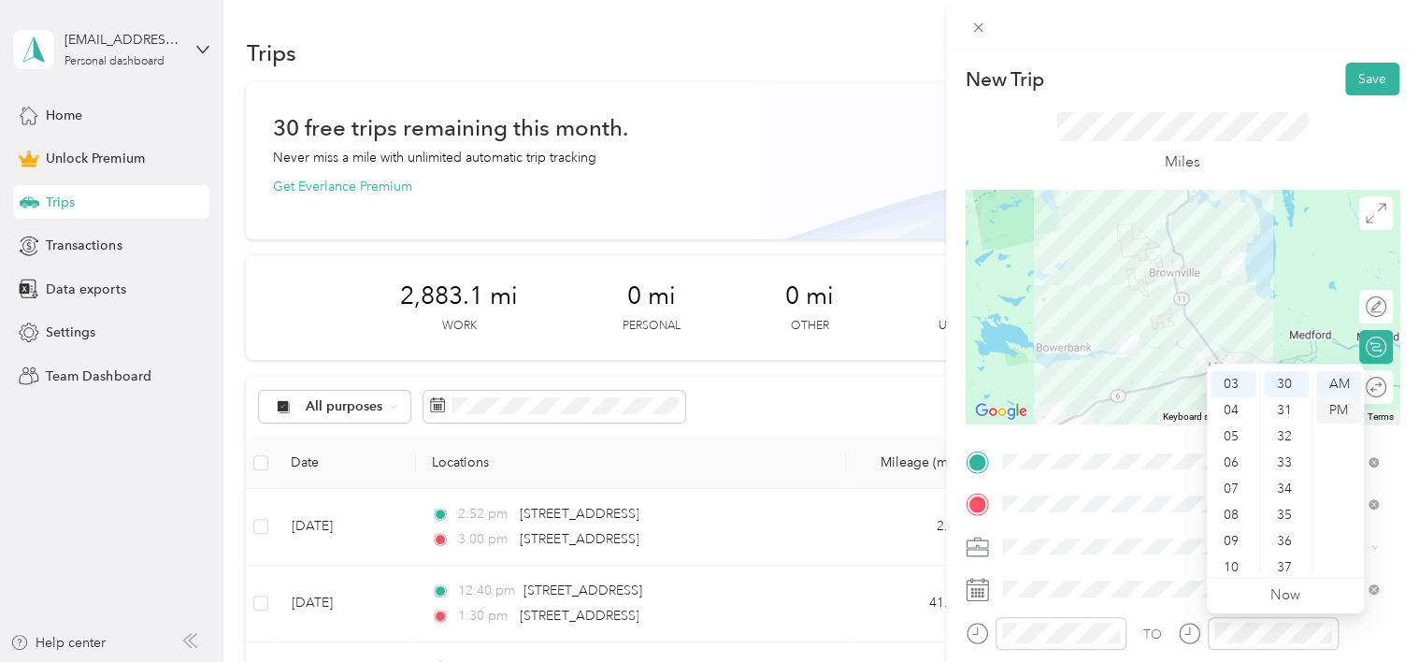
click at [1335, 418] on div "PM" at bounding box center [1338, 410] width 45 height 26
click at [1354, 385] on div at bounding box center [1366, 388] width 39 height 20
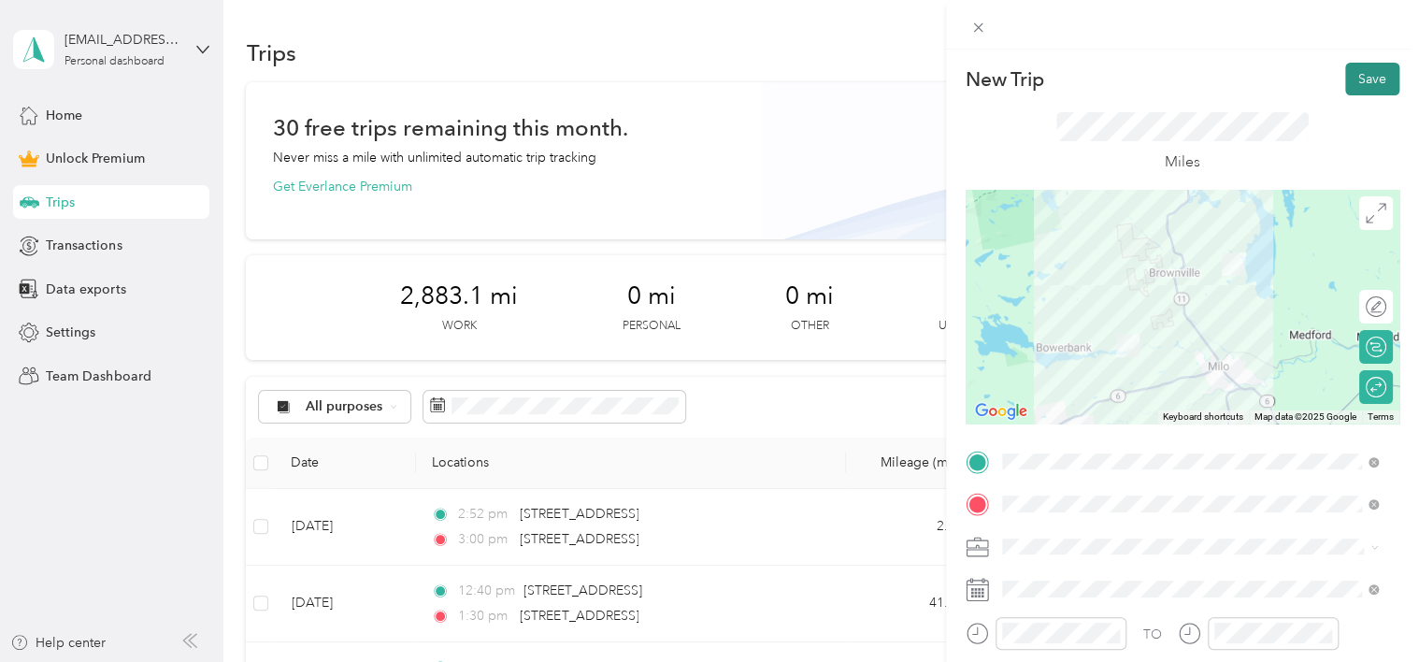
click at [1353, 89] on button "Save" at bounding box center [1372, 79] width 54 height 33
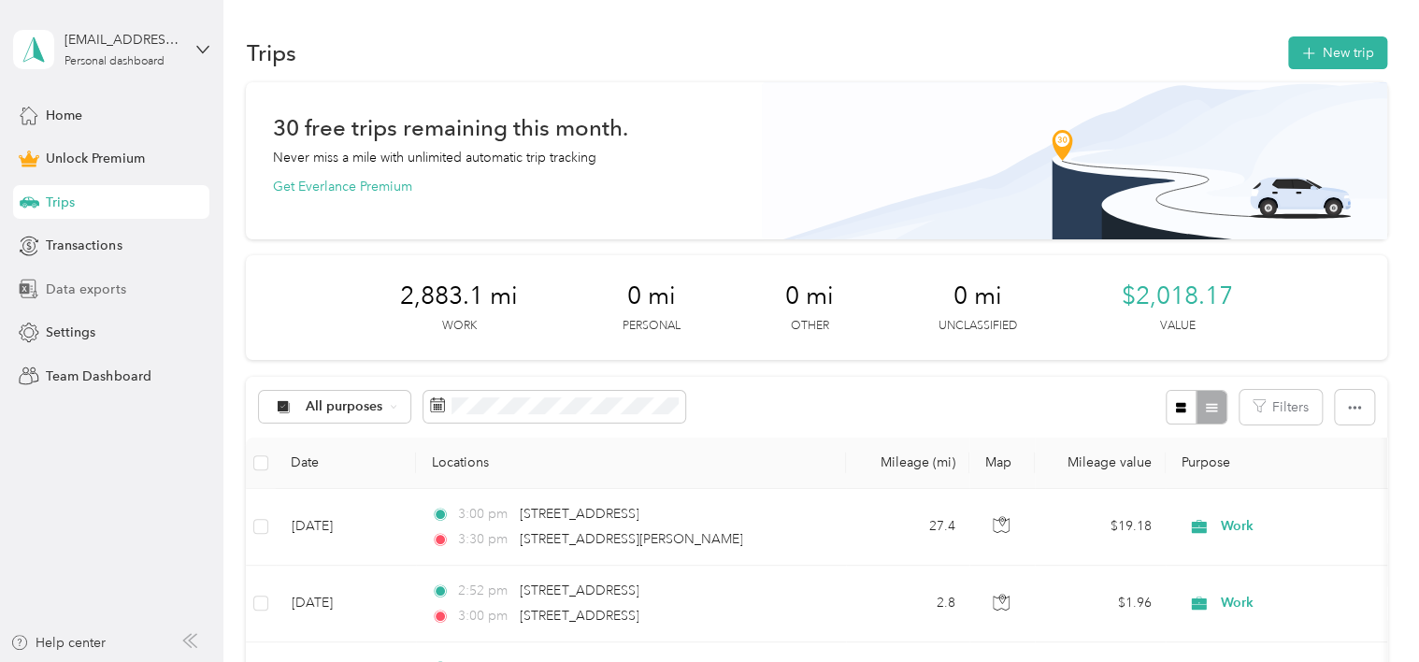
click at [115, 292] on span "Data exports" at bounding box center [85, 290] width 79 height 20
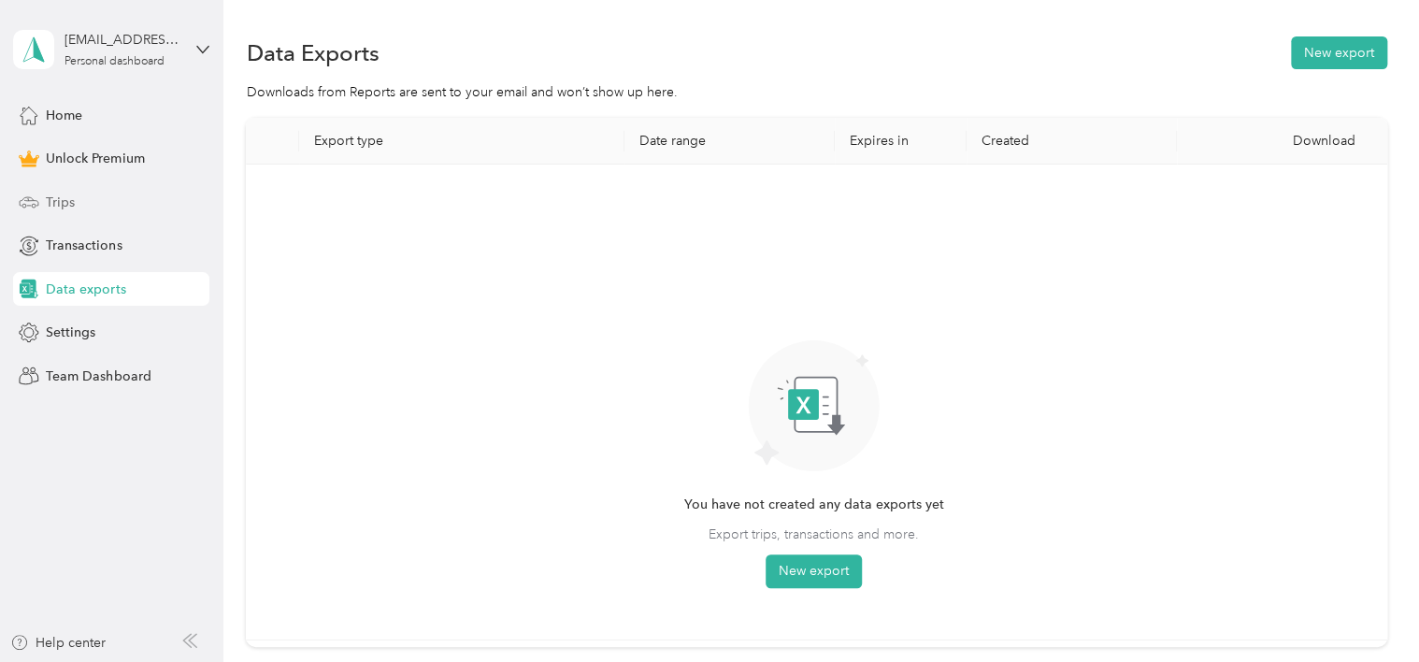
click at [79, 199] on div "Trips" at bounding box center [111, 202] width 196 height 34
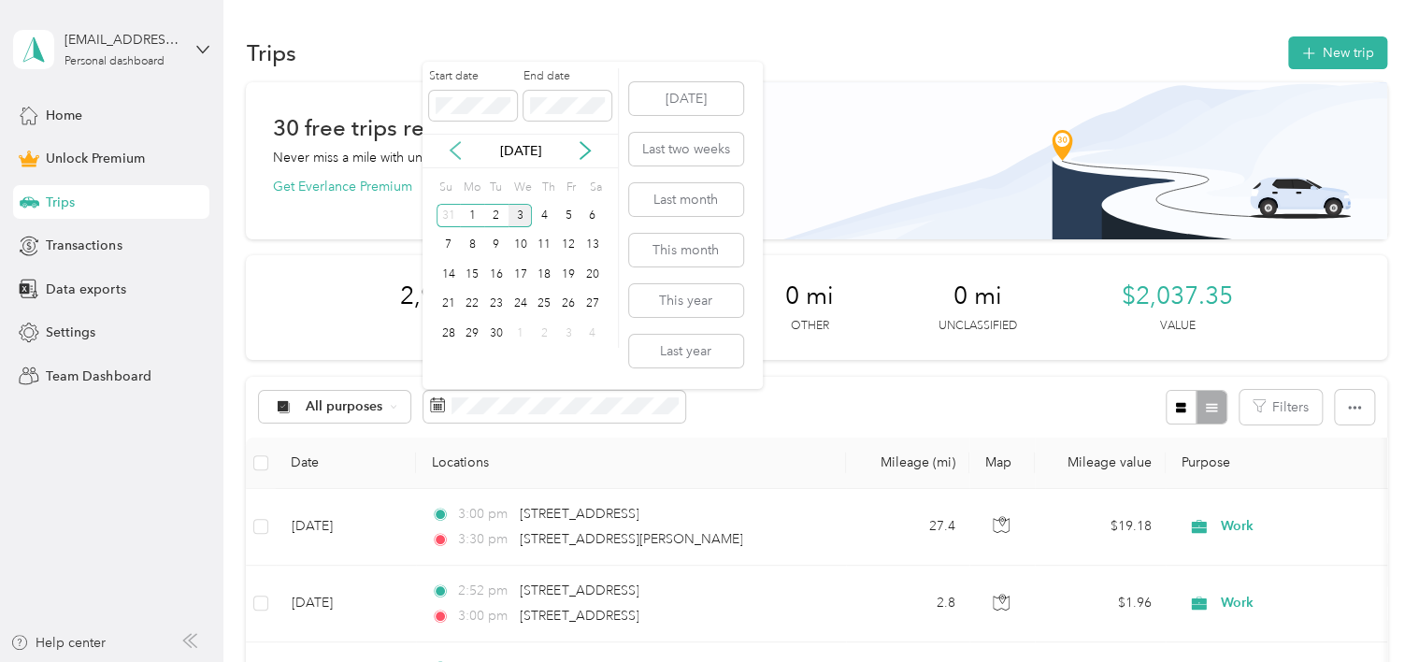
click at [460, 141] on icon at bounding box center [455, 150] width 19 height 19
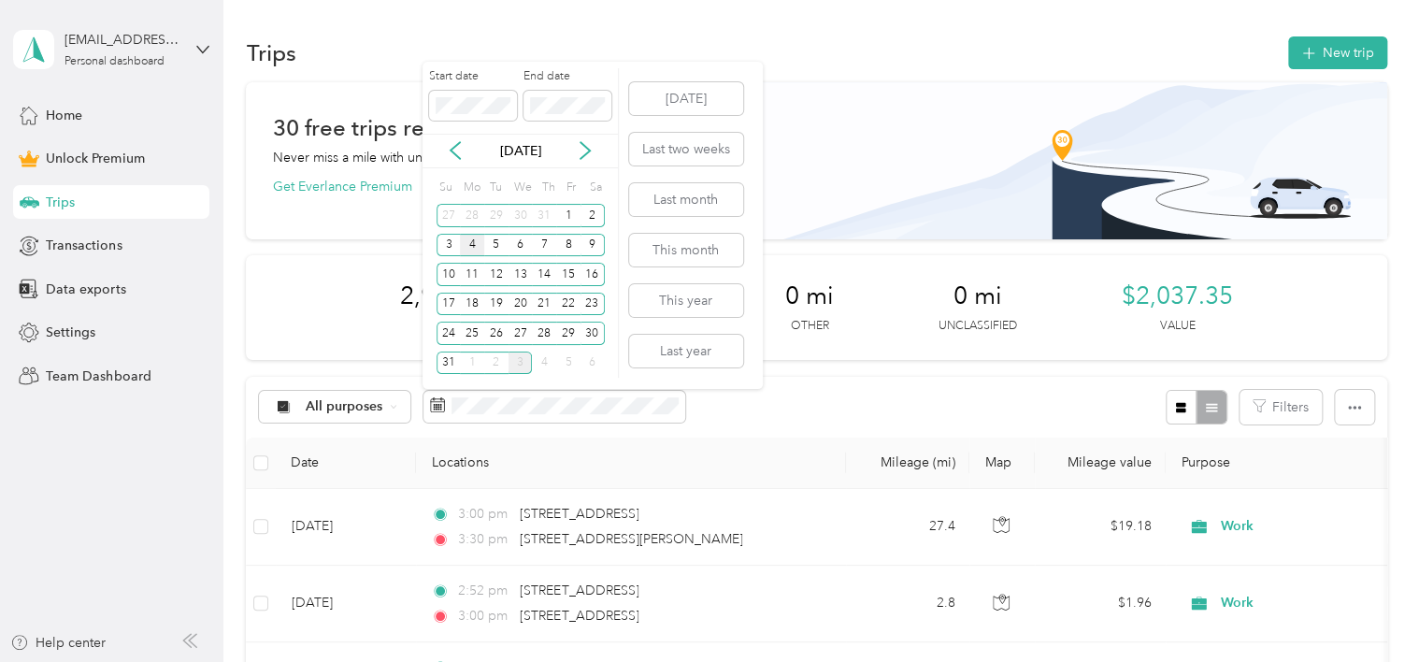
click at [471, 240] on div "4" at bounding box center [472, 245] width 24 height 23
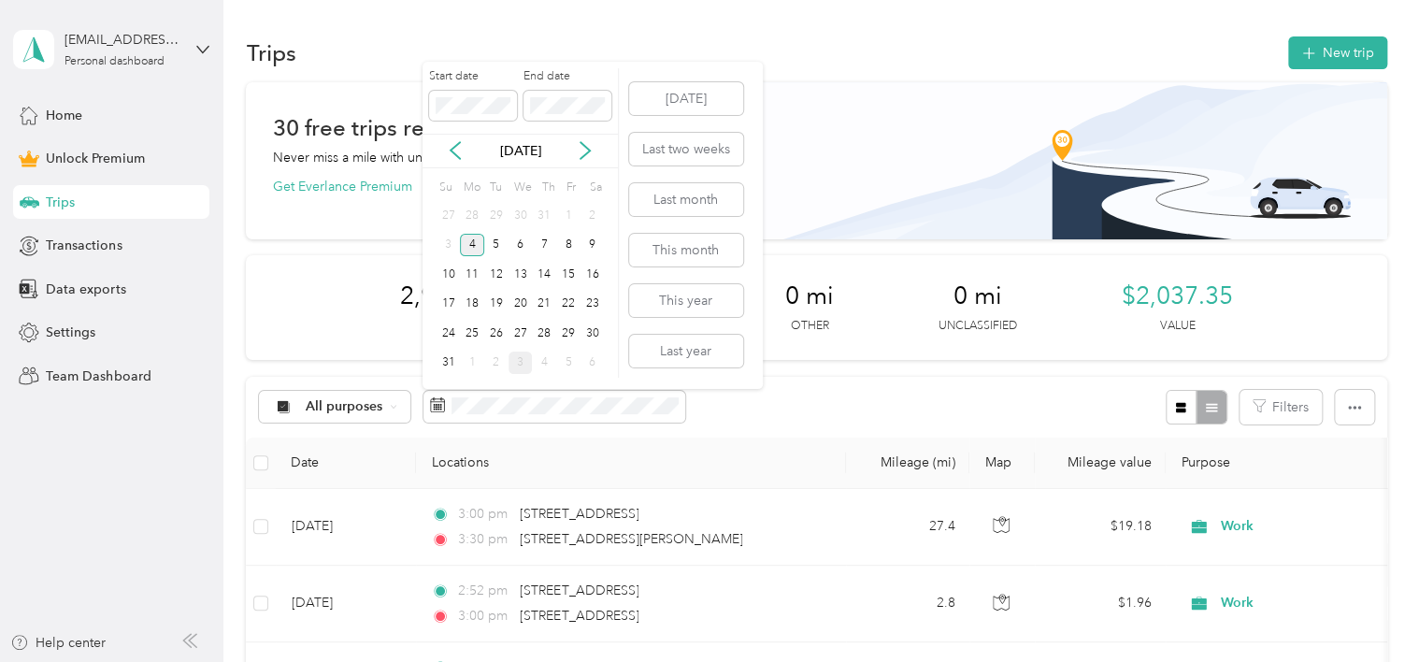
click at [471, 240] on div "4" at bounding box center [472, 245] width 24 height 23
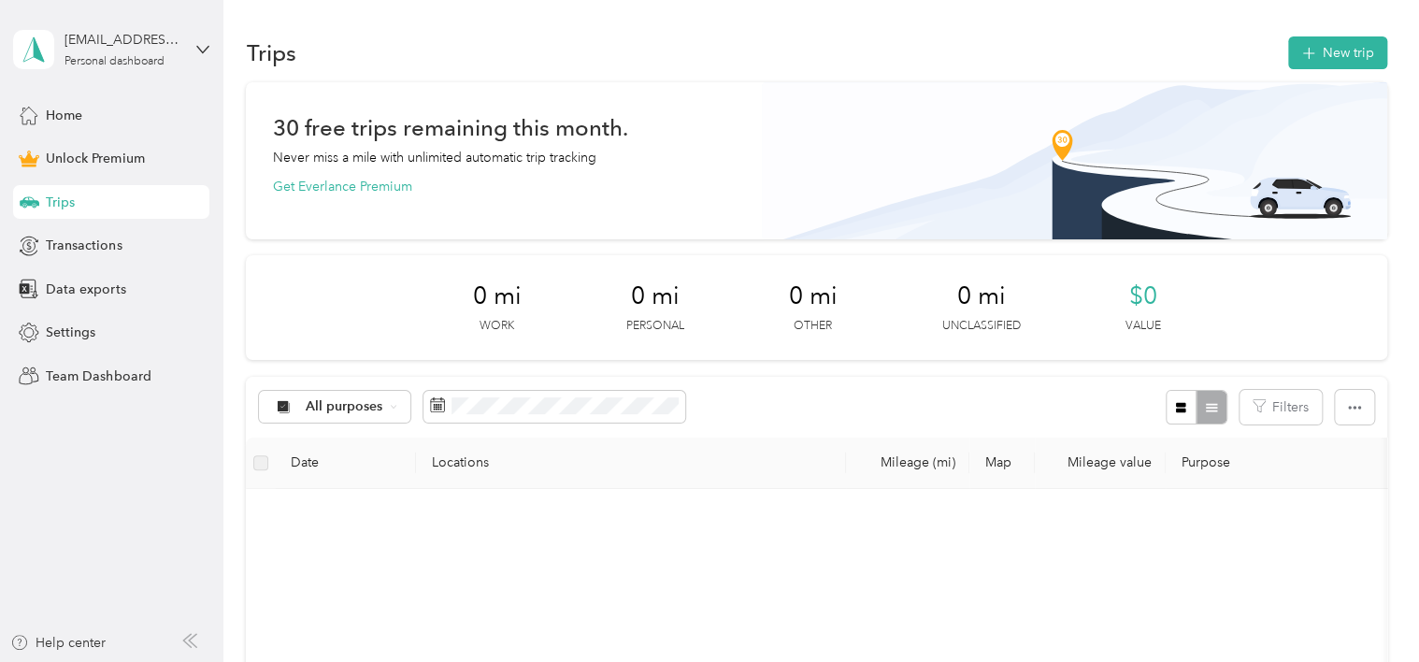
click at [471, 240] on div "4" at bounding box center [472, 243] width 24 height 23
click at [581, 415] on span at bounding box center [554, 407] width 262 height 32
click at [434, 404] on icon at bounding box center [437, 404] width 15 height 15
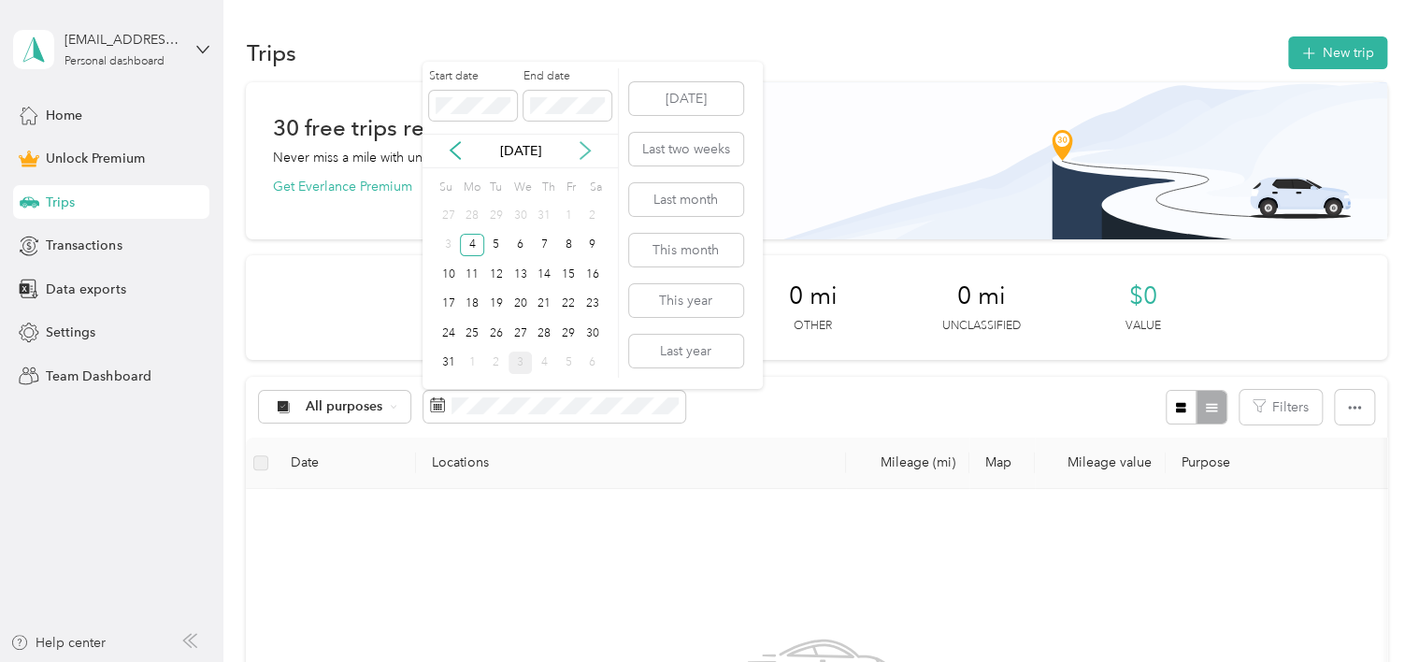
click at [582, 152] on icon at bounding box center [585, 150] width 19 height 19
click at [472, 212] on div "1" at bounding box center [472, 215] width 24 height 23
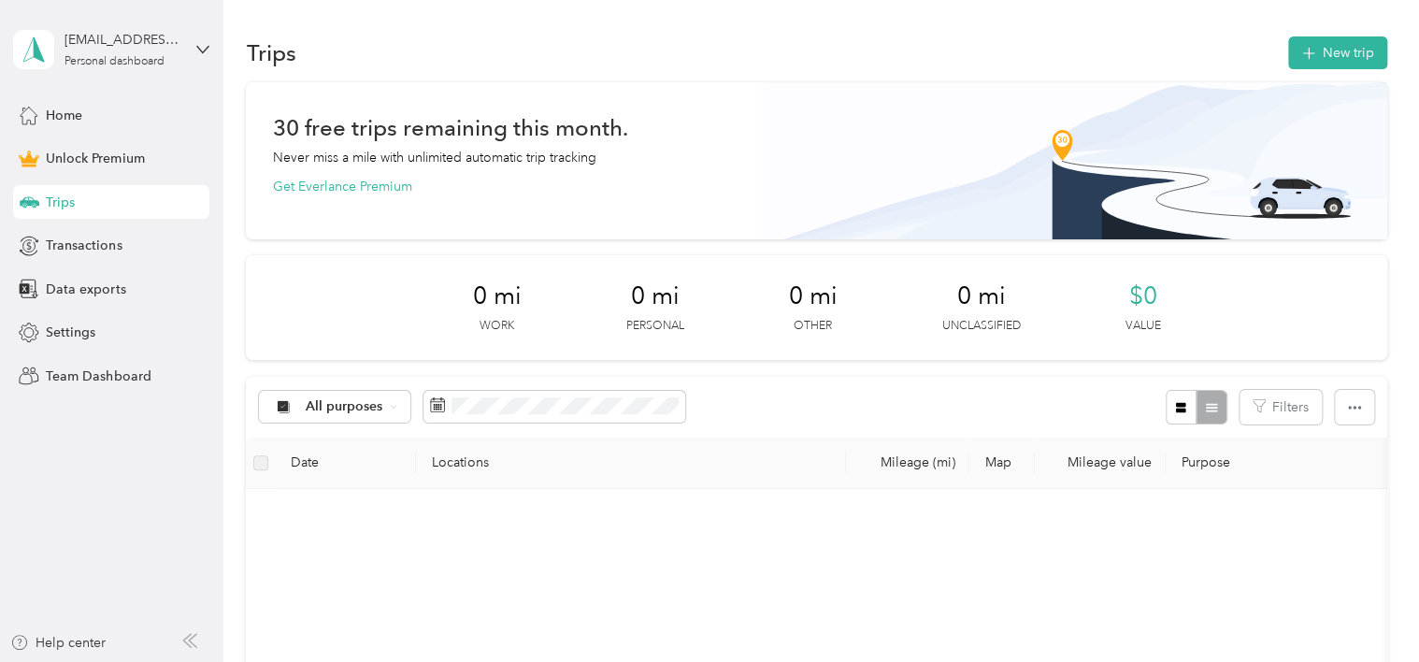
click at [472, 212] on div "1" at bounding box center [472, 212] width 24 height 23
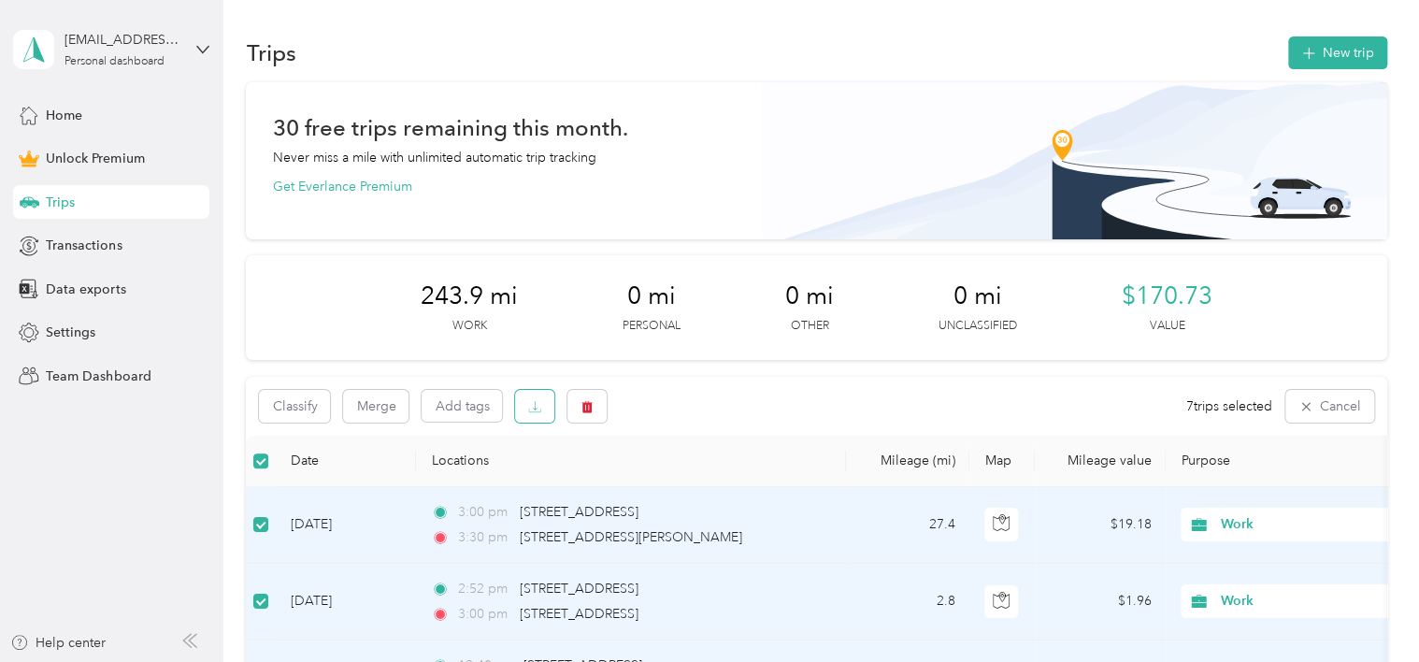
click at [531, 409] on icon "button" at bounding box center [534, 406] width 13 height 13
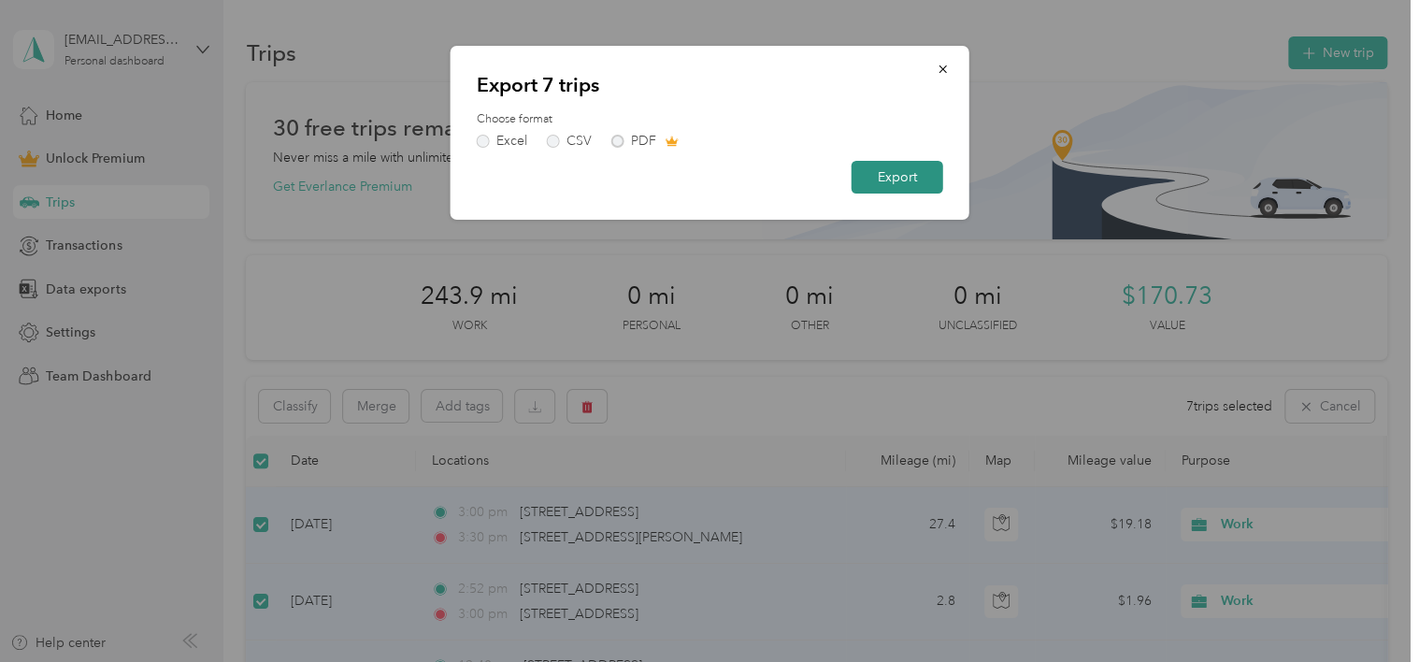
click at [900, 179] on button "Export" at bounding box center [898, 177] width 92 height 33
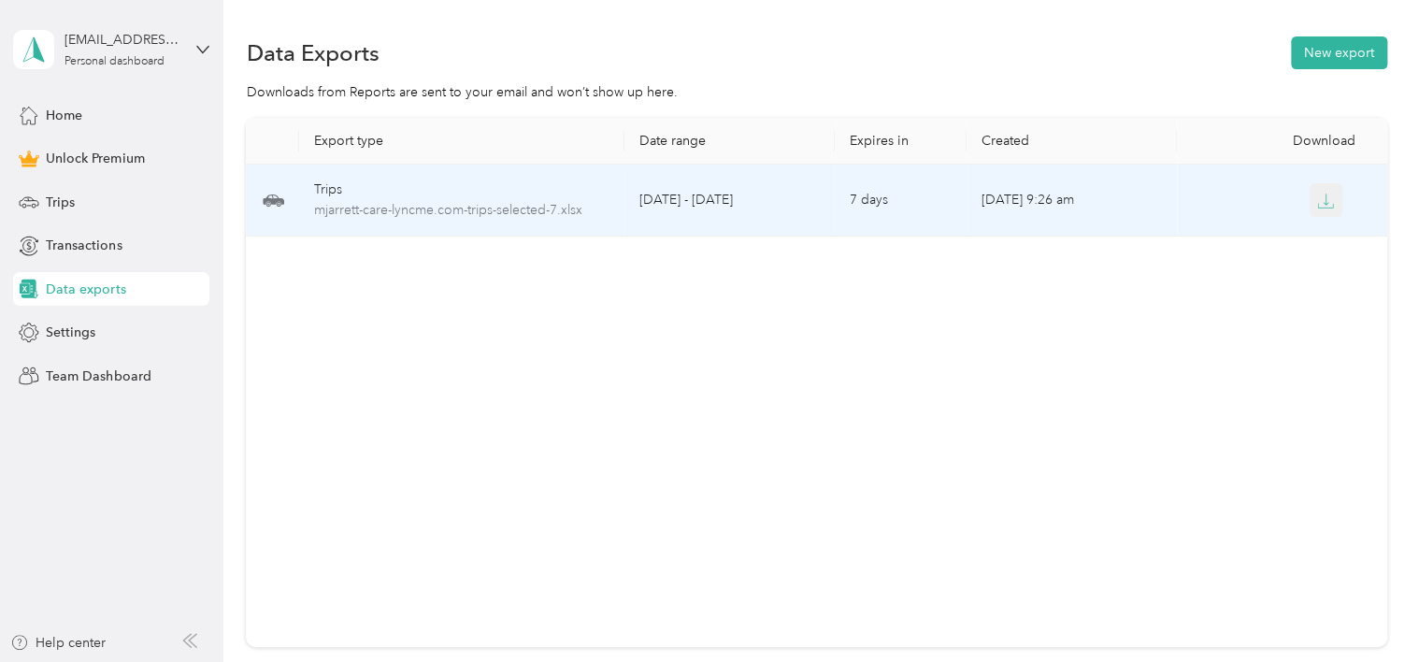
click at [1323, 197] on icon "button" at bounding box center [1325, 201] width 17 height 17
